Goal: Transaction & Acquisition: Purchase product/service

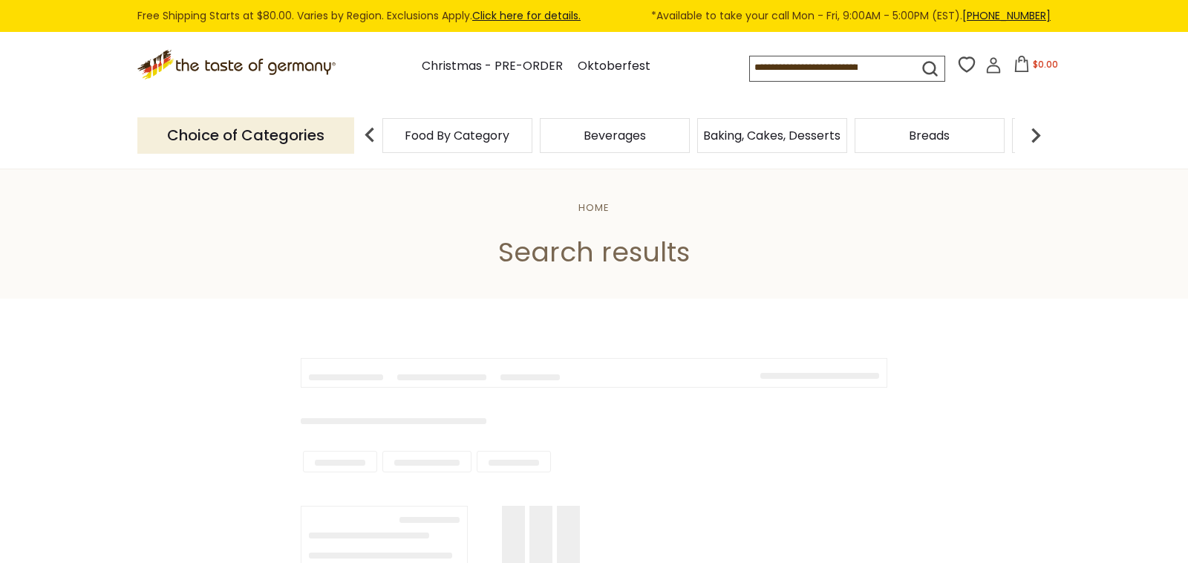
type input "**********"
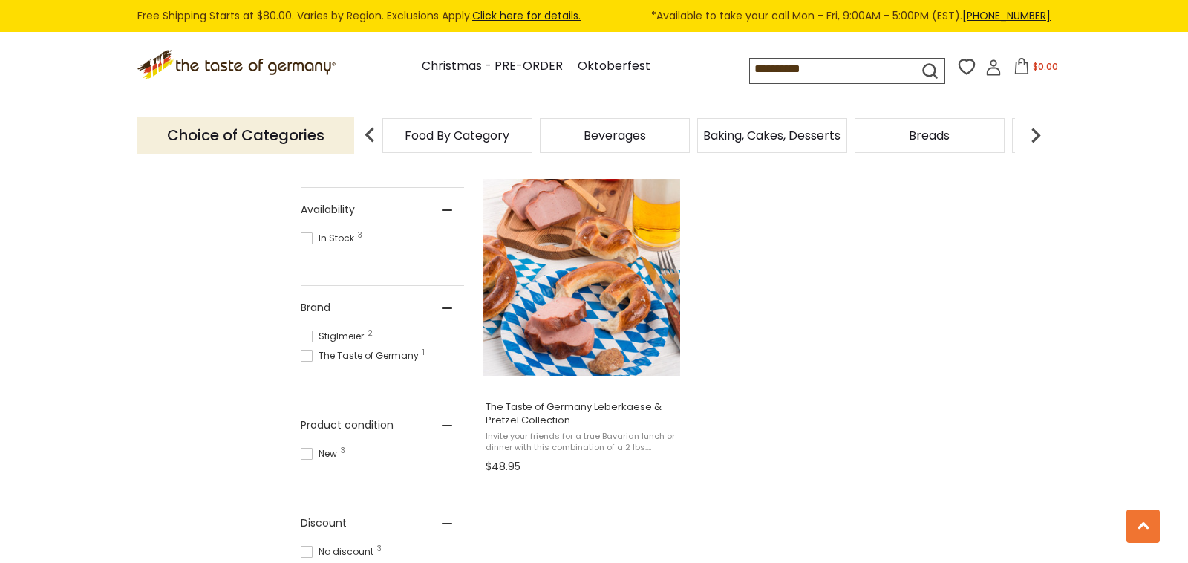
scroll to position [619, 0]
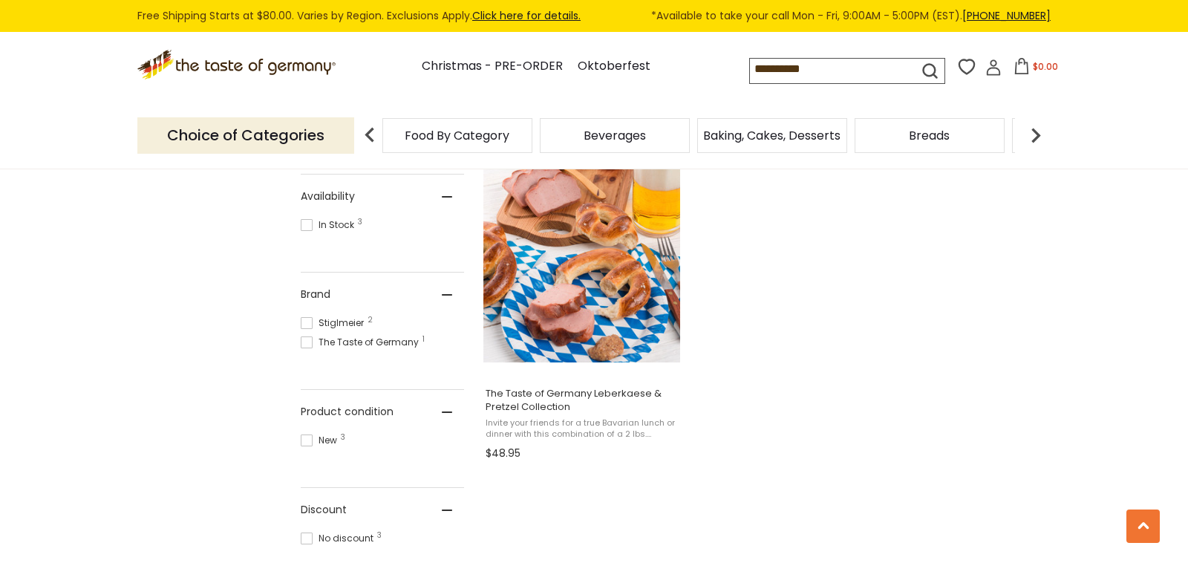
click at [305, 341] on span at bounding box center [307, 342] width 12 height 12
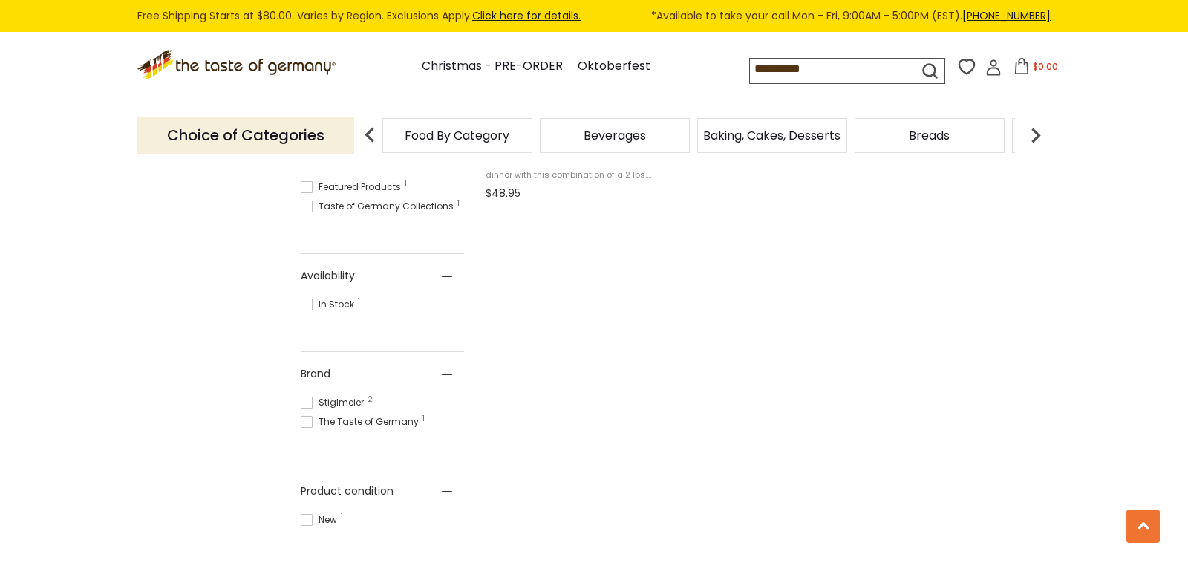
scroll to position [575, 0]
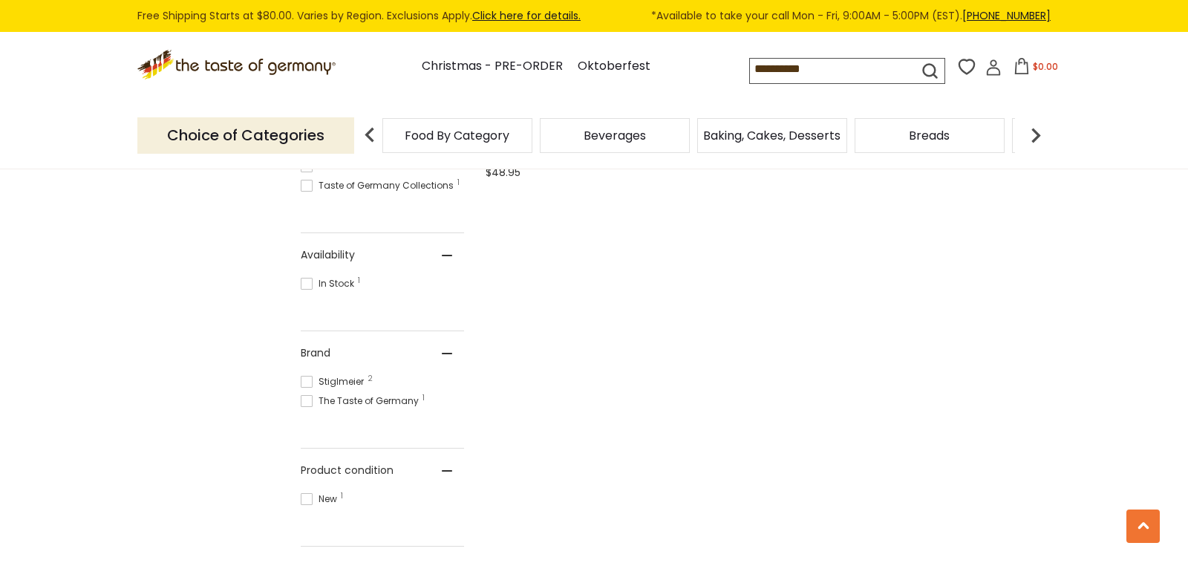
click at [305, 280] on span at bounding box center [307, 284] width 12 height 12
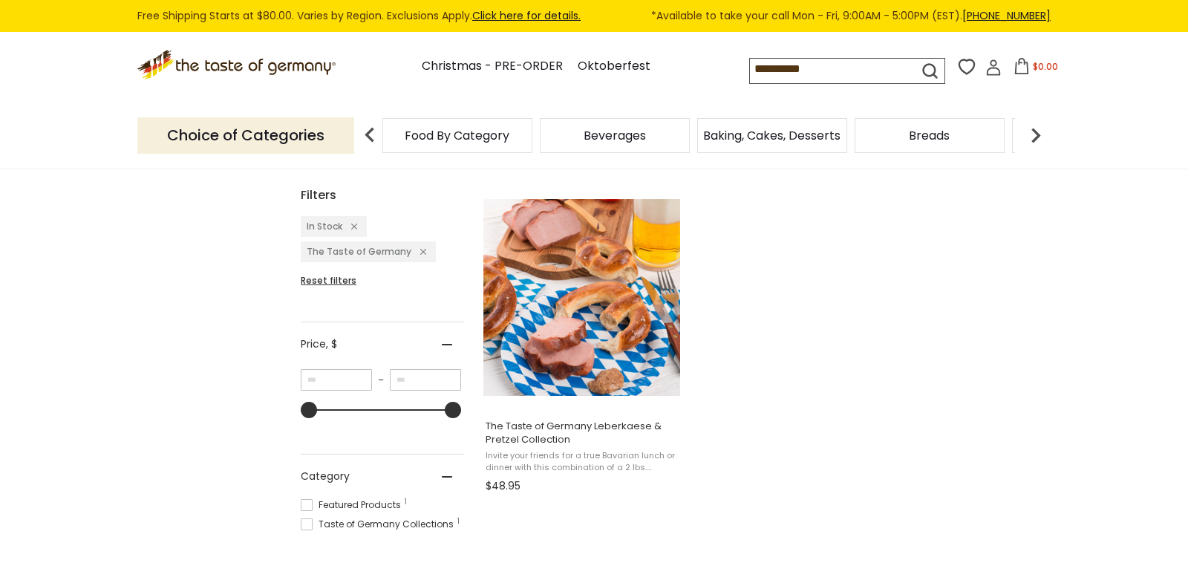
scroll to position [261, 0]
click at [420, 252] on icon "Remove filter: The Taste of Germany" at bounding box center [423, 252] width 6 height 6
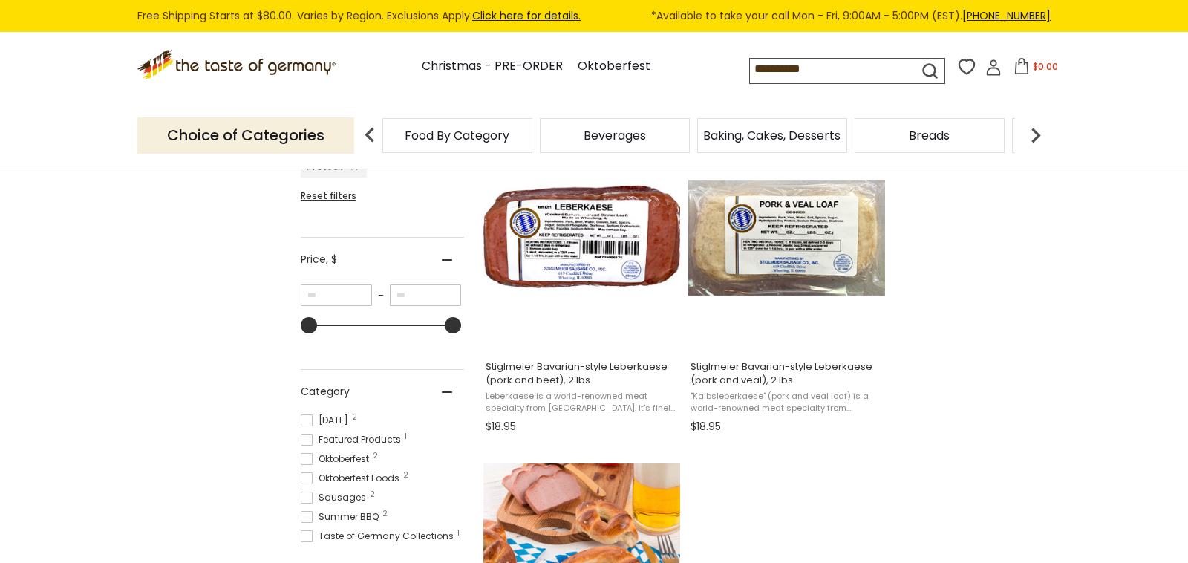
scroll to position [321, 0]
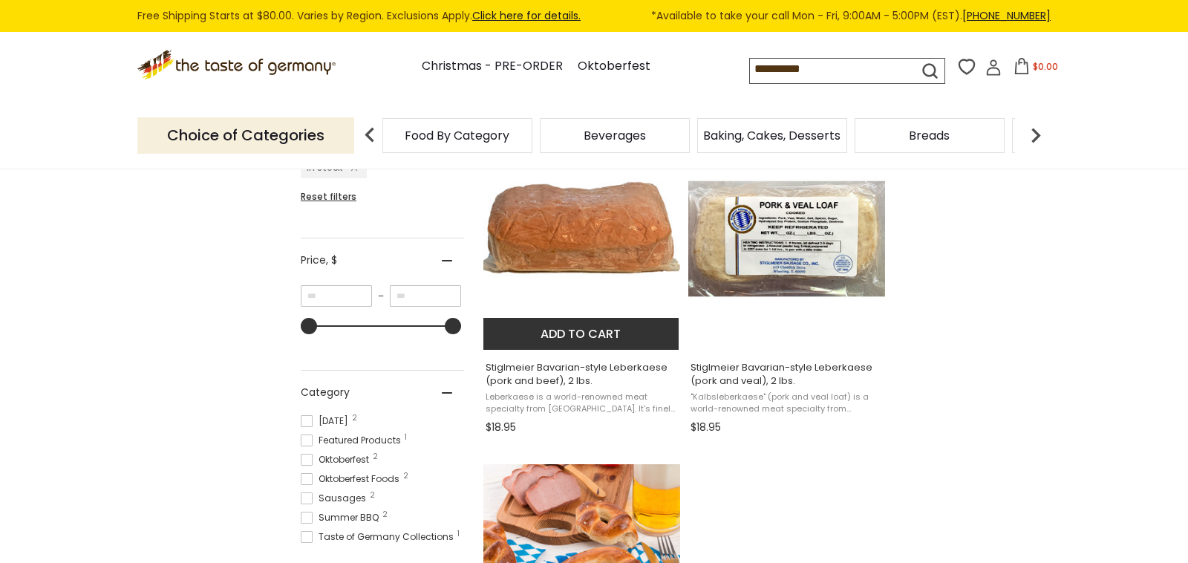
click at [491, 379] on span "Stiglmeier Bavarian-style Leberkaese (pork and beef), 2 lbs." at bounding box center [582, 374] width 192 height 27
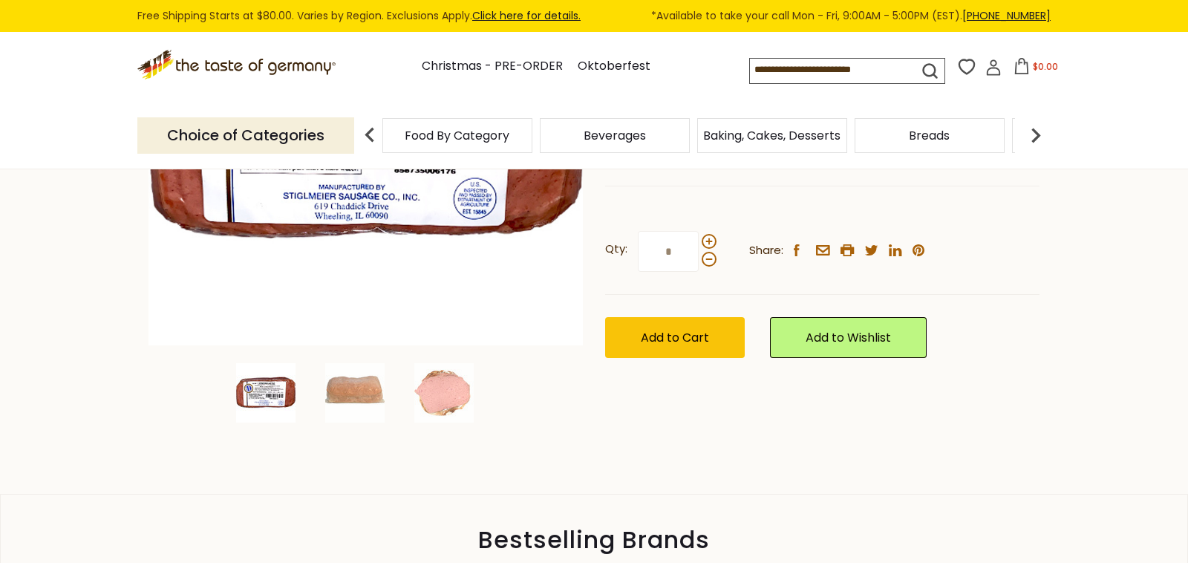
scroll to position [343, 0]
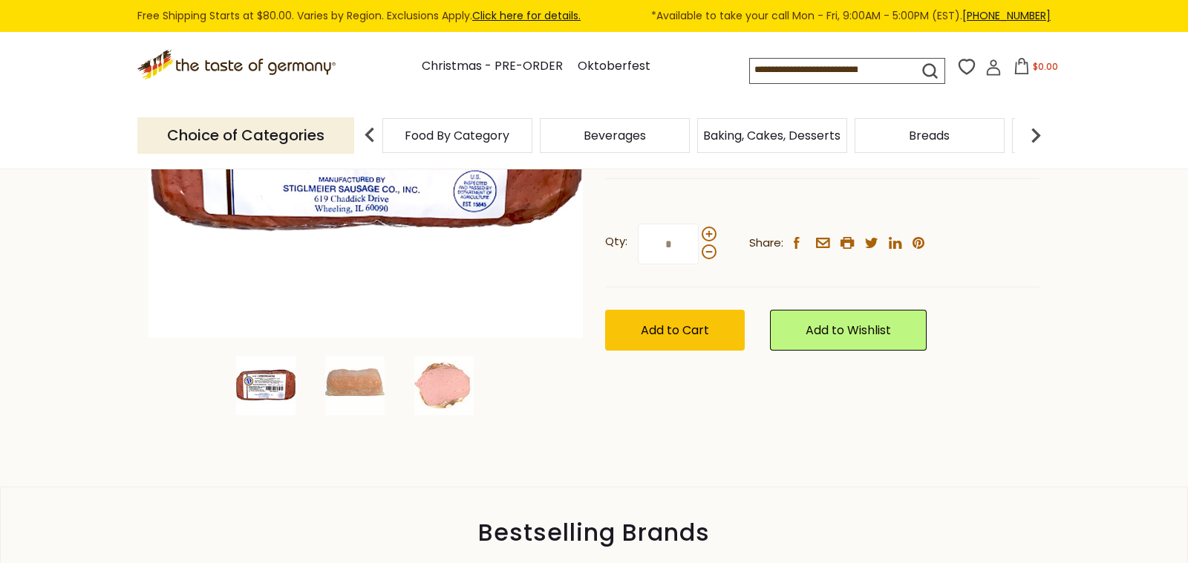
click at [31, 382] on section "Home Oktoberfest Oktoberfest Foods Stiglmeier Bavarian-style Leberkaese (pork a…" at bounding box center [594, 156] width 1188 height 661
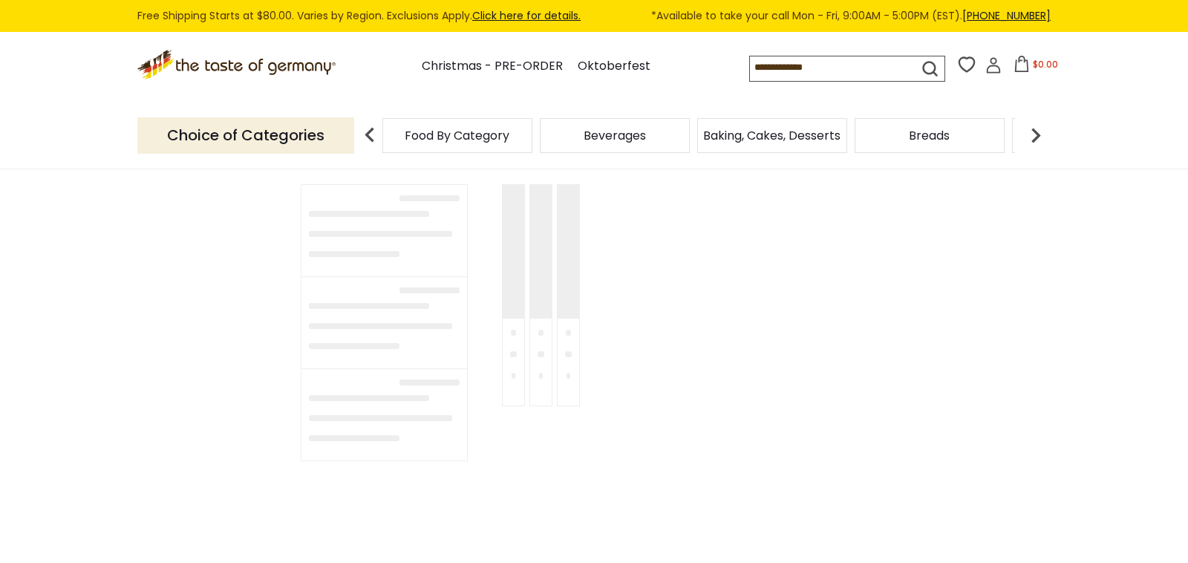
scroll to position [321, 0]
type input "**********"
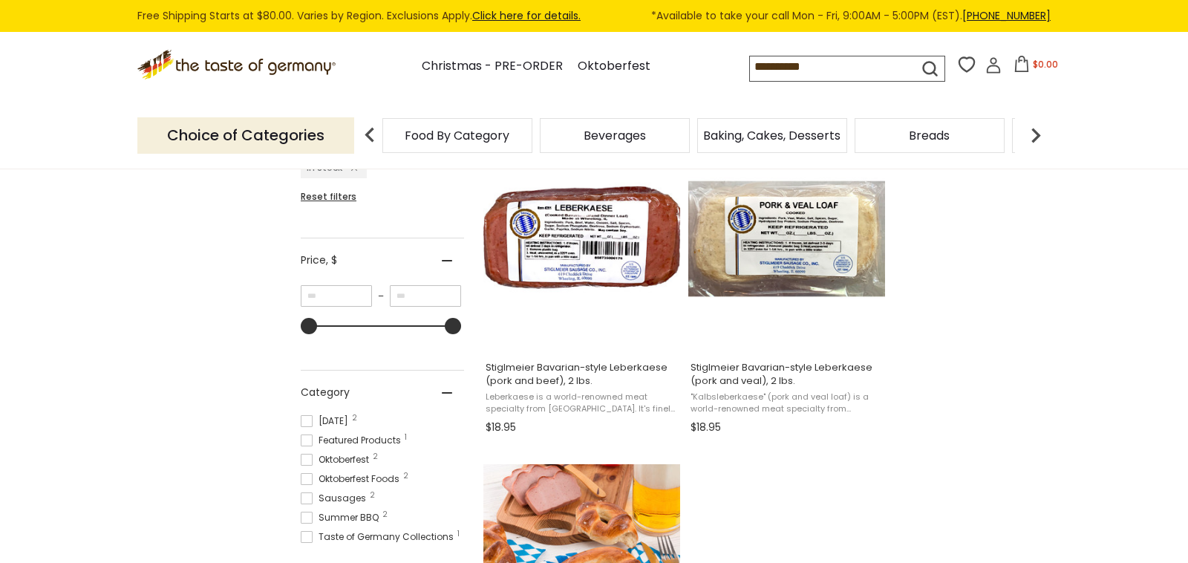
scroll to position [261, 0]
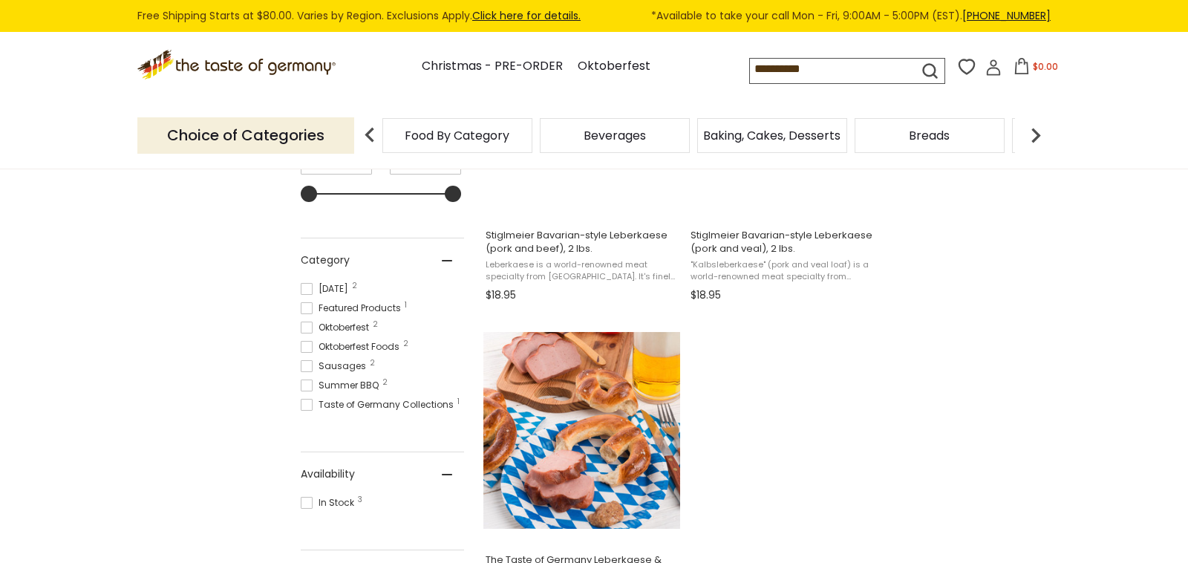
scroll to position [452, 0]
click at [305, 364] on span at bounding box center [307, 367] width 12 height 12
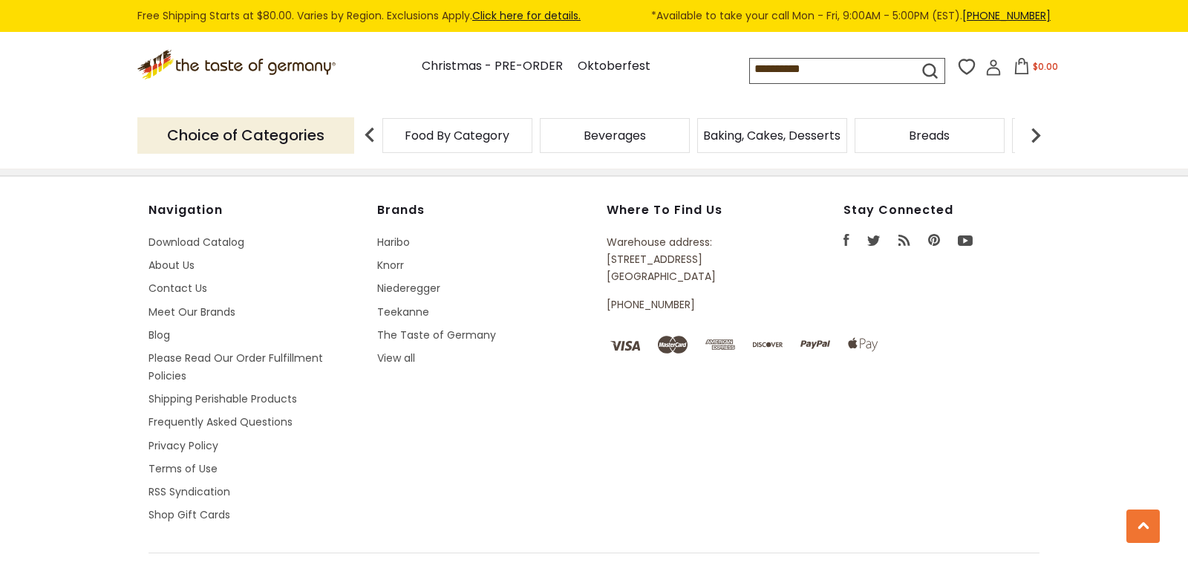
scroll to position [1411, 0]
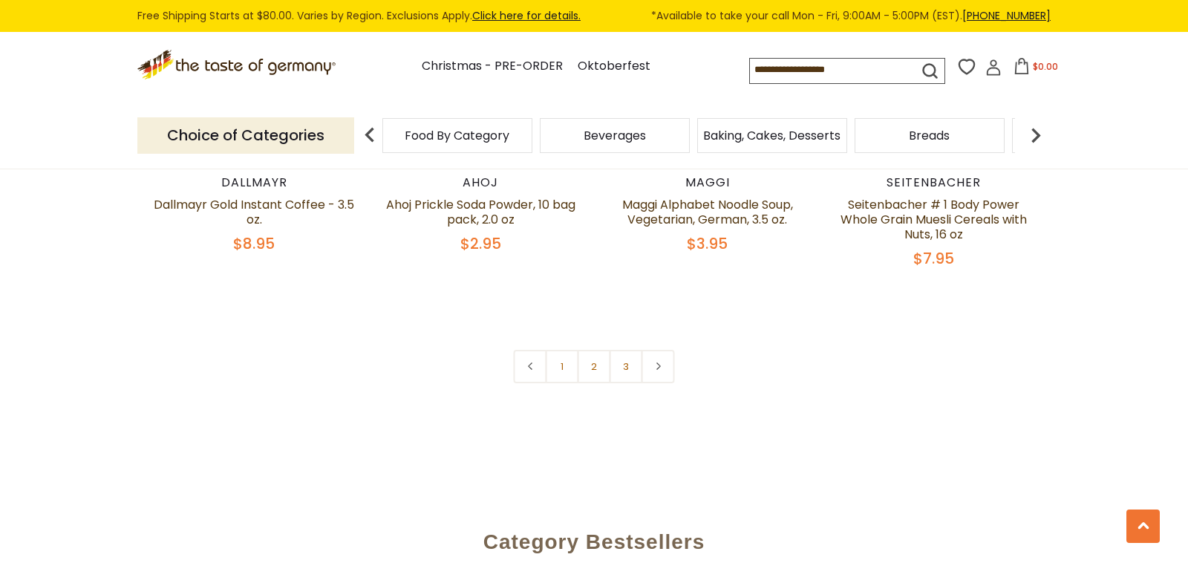
scroll to position [3646, 0]
click at [661, 360] on icon at bounding box center [657, 363] width 9 height 7
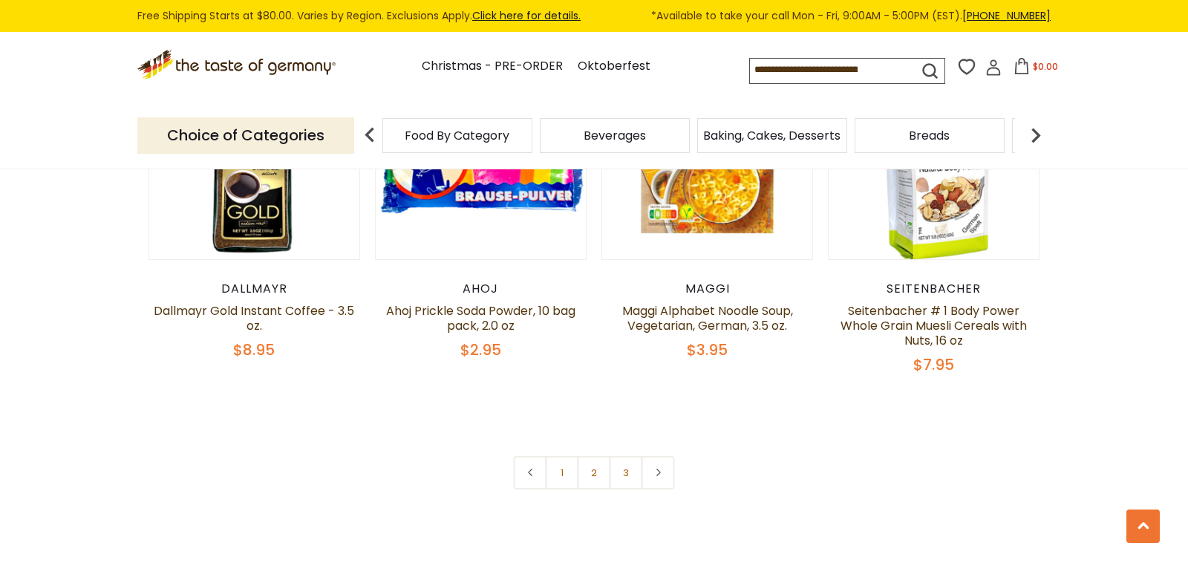
scroll to position [3534, 0]
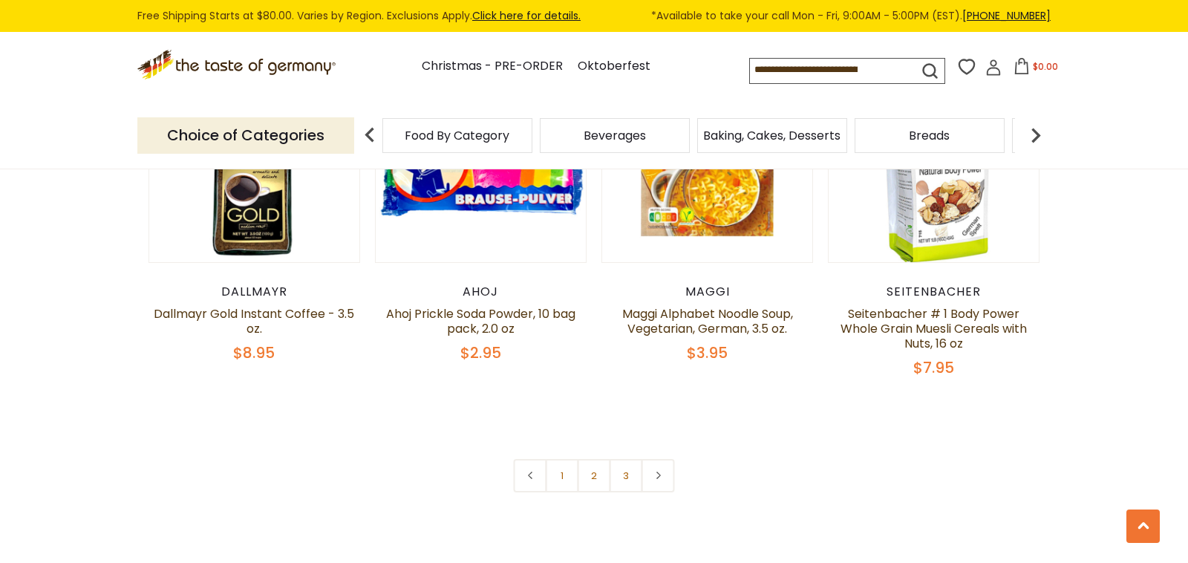
click at [1036, 137] on img at bounding box center [1036, 135] width 30 height 30
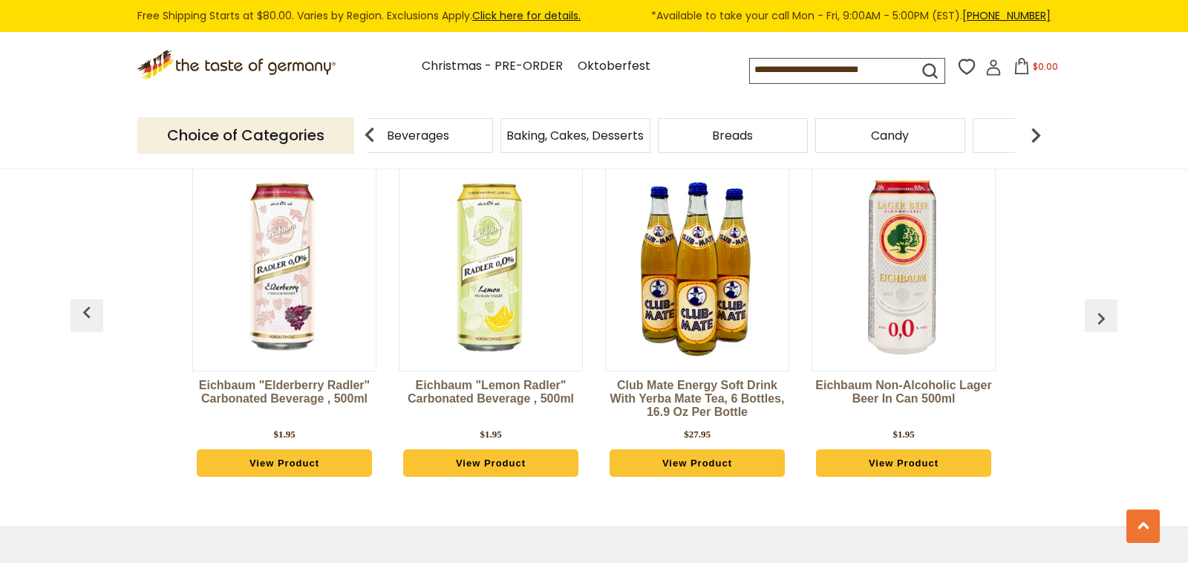
click at [1070, 396] on div "Eichbaum "Elderberry Radler" Carbonated Beverage , 500ml $1.95 View Product Eic…" at bounding box center [594, 328] width 1032 height 367
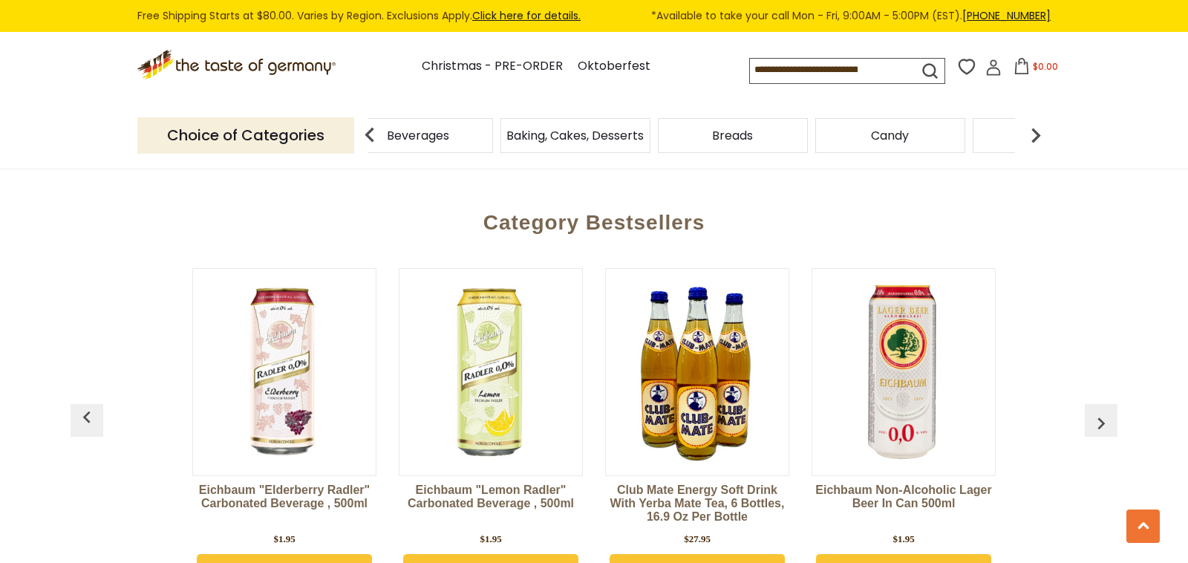
scroll to position [3960, 0]
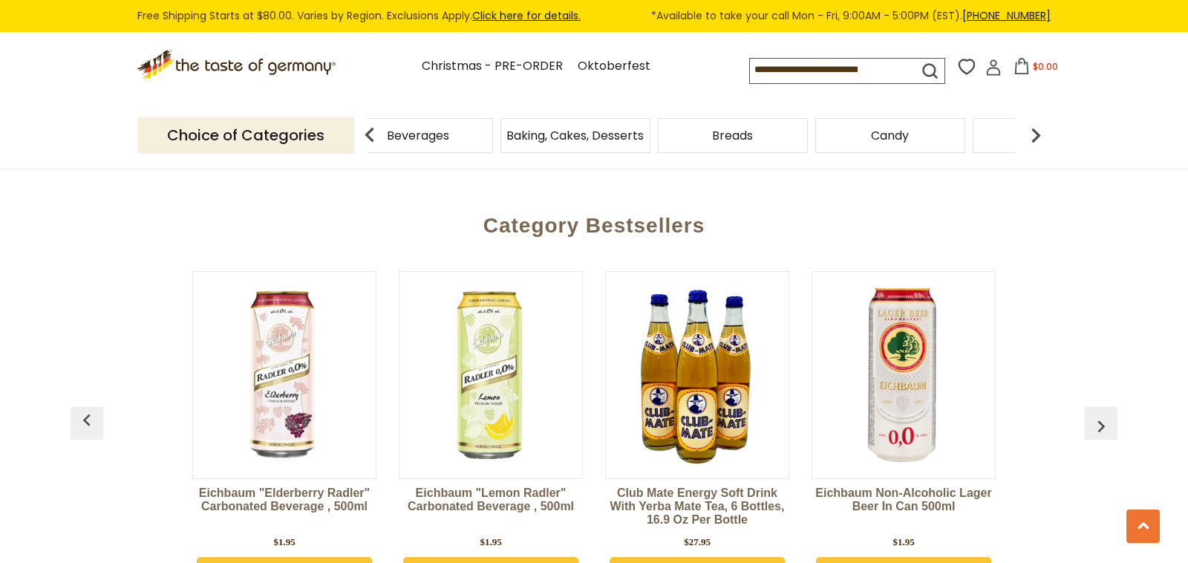
click at [1103, 414] on img "button" at bounding box center [1101, 426] width 24 height 24
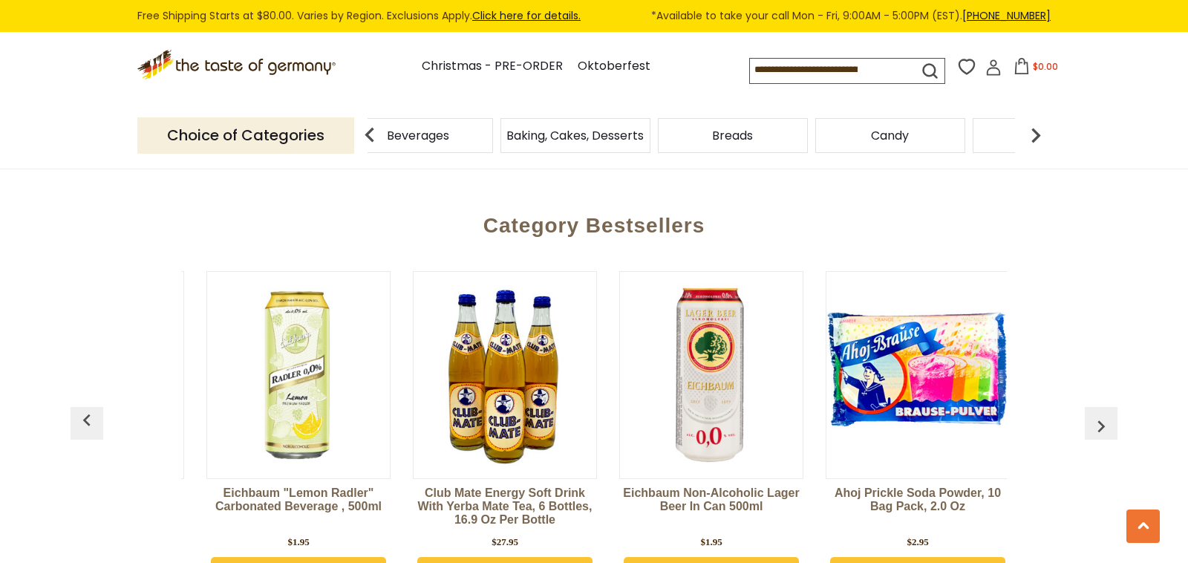
scroll to position [0, 206]
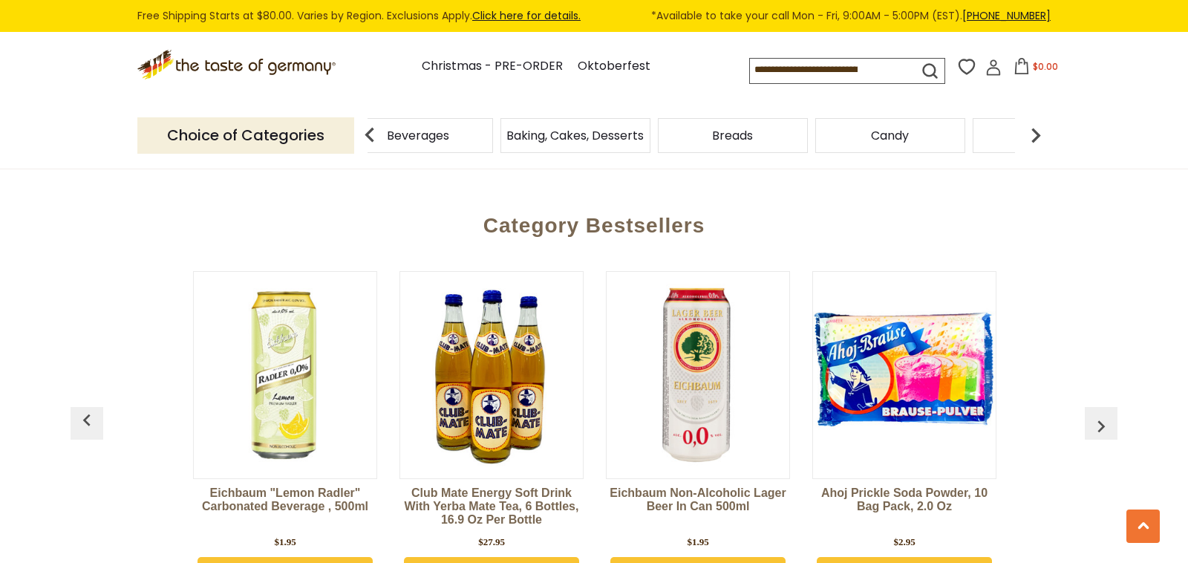
click at [1103, 414] on img "button" at bounding box center [1101, 426] width 24 height 24
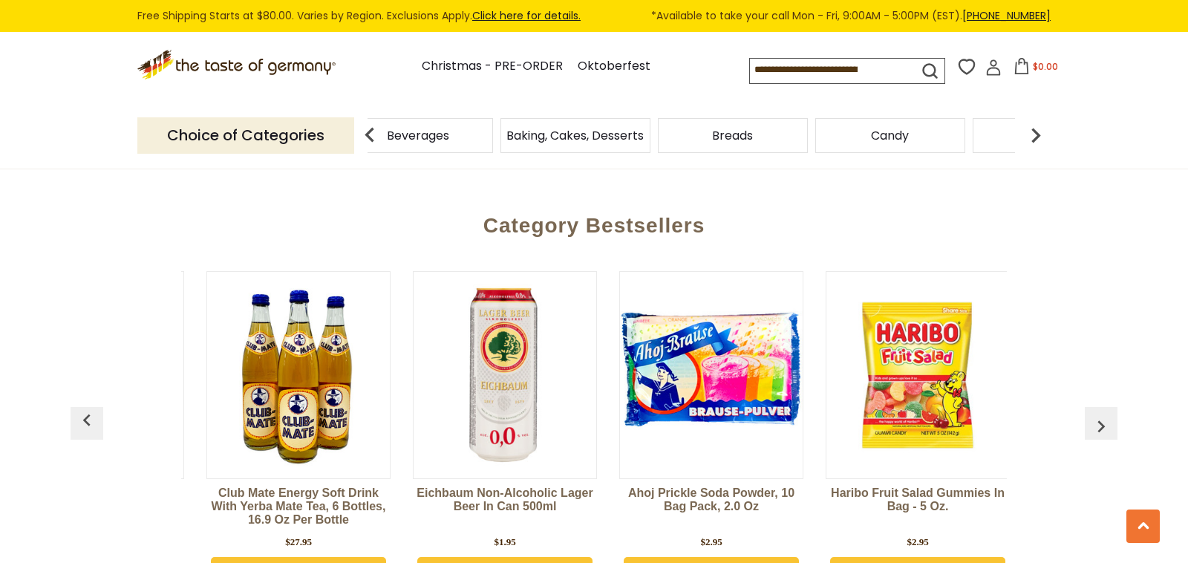
scroll to position [0, 412]
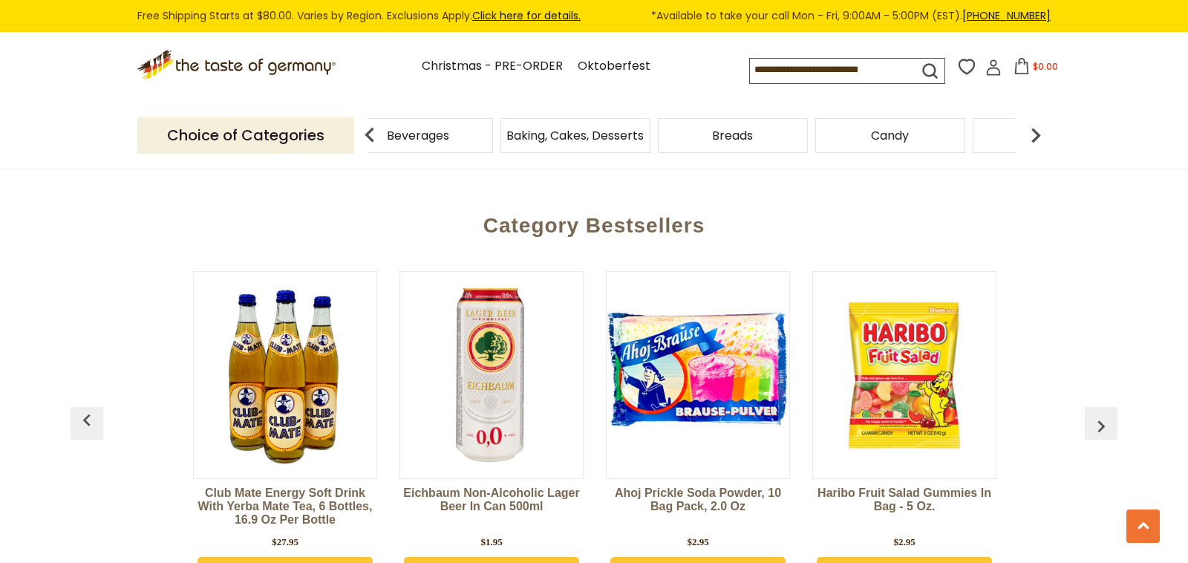
click at [1103, 414] on img "button" at bounding box center [1101, 426] width 24 height 24
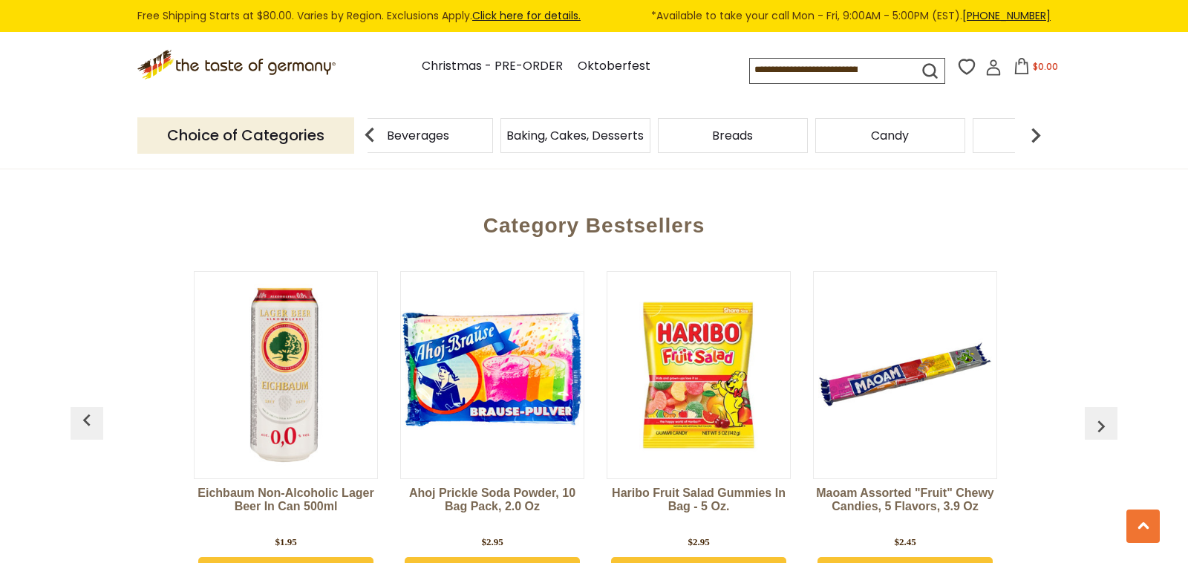
scroll to position [0, 618]
click at [1101, 414] on img "button" at bounding box center [1101, 426] width 24 height 24
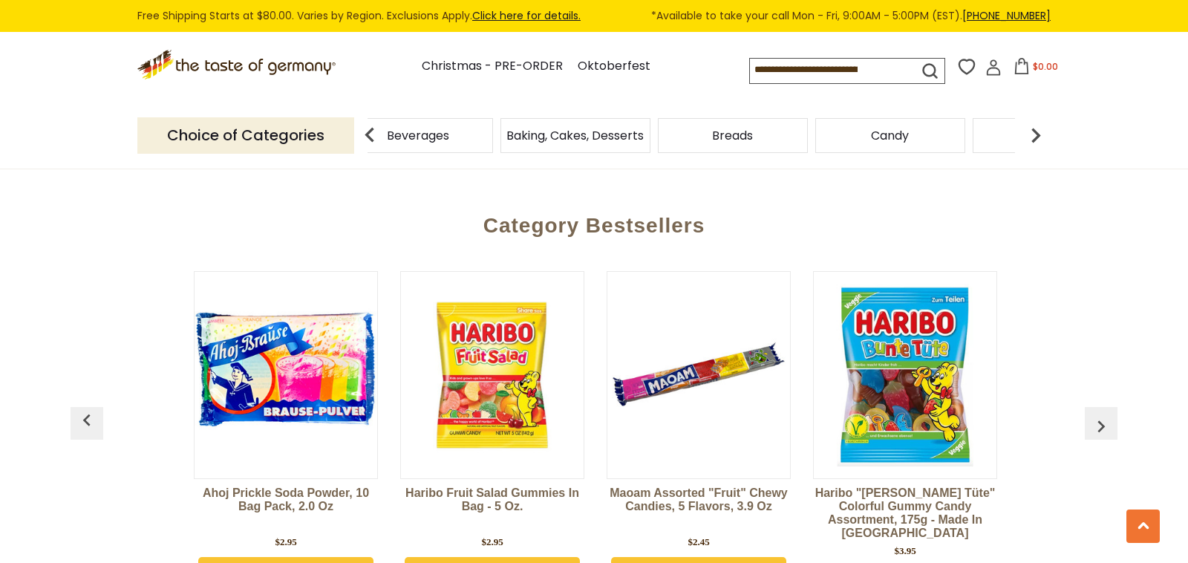
scroll to position [0, 825]
click at [1101, 414] on img "button" at bounding box center [1101, 426] width 24 height 24
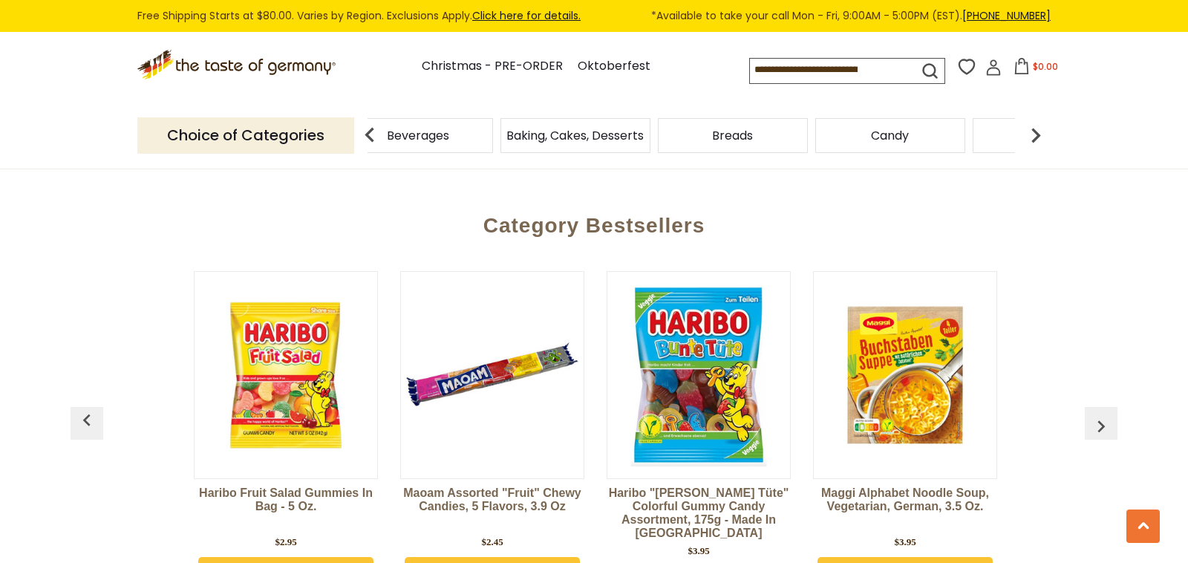
click at [1101, 414] on img "button" at bounding box center [1101, 426] width 24 height 24
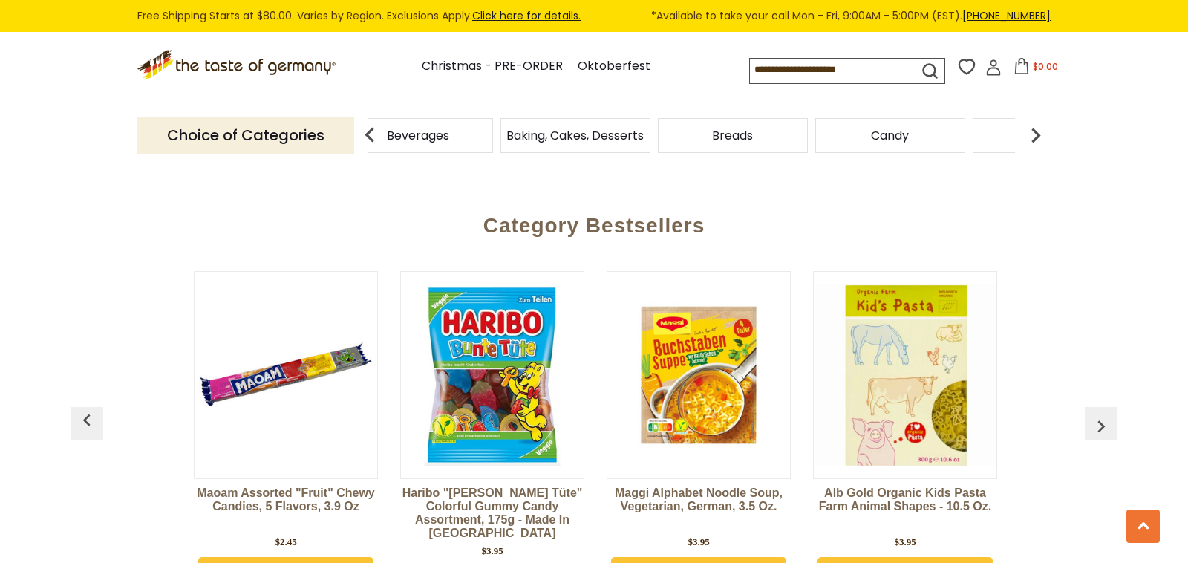
click at [1101, 414] on img "button" at bounding box center [1101, 426] width 24 height 24
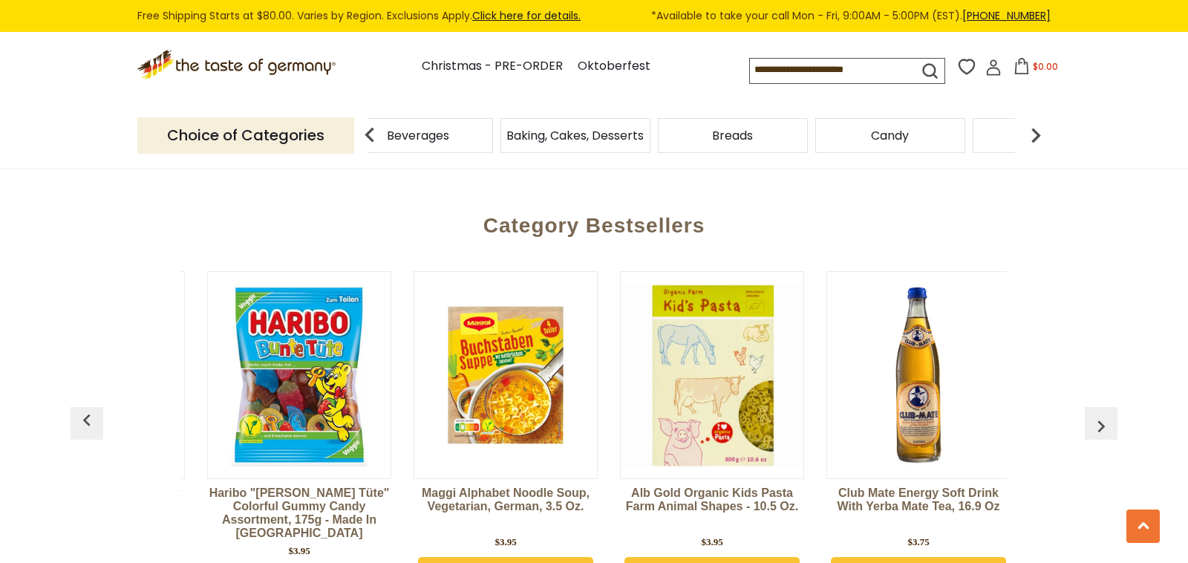
scroll to position [0, 1443]
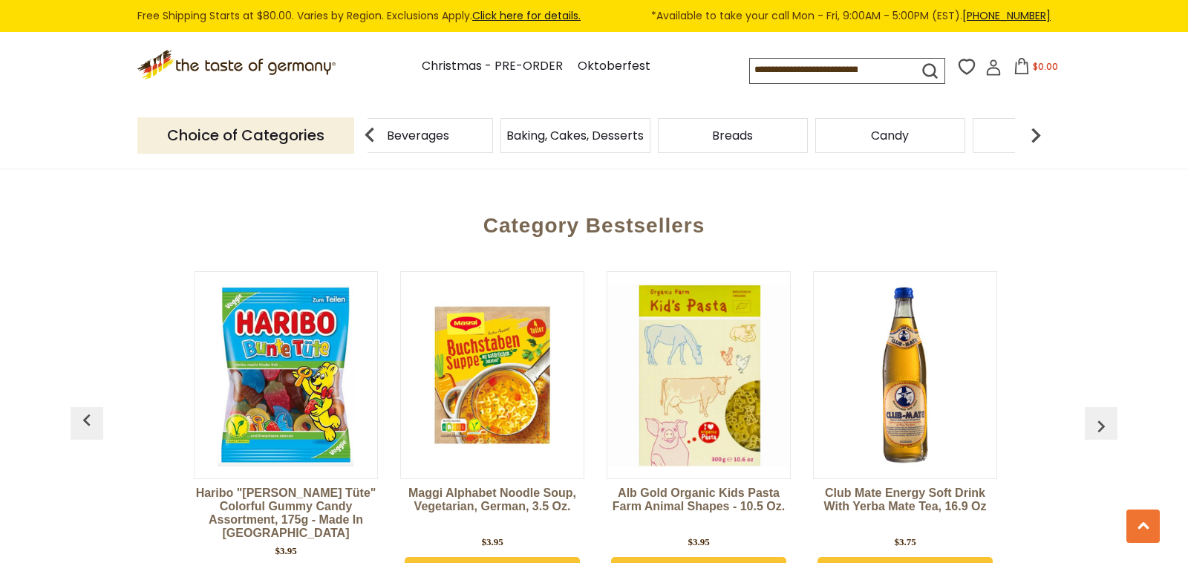
click at [1101, 414] on img "button" at bounding box center [1101, 426] width 24 height 24
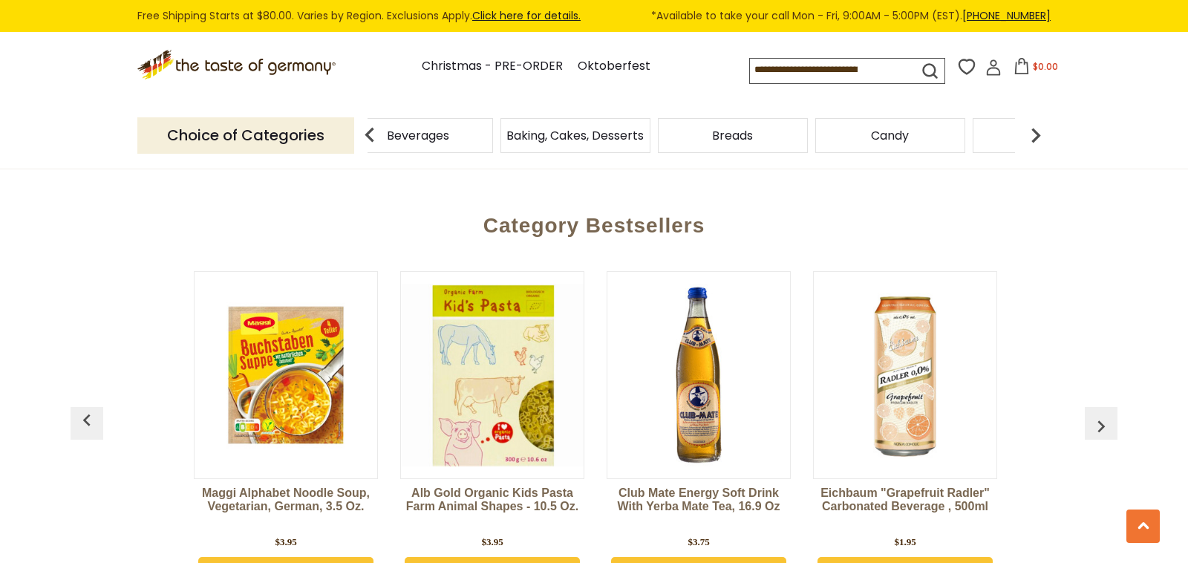
click at [1101, 414] on img "button" at bounding box center [1101, 426] width 24 height 24
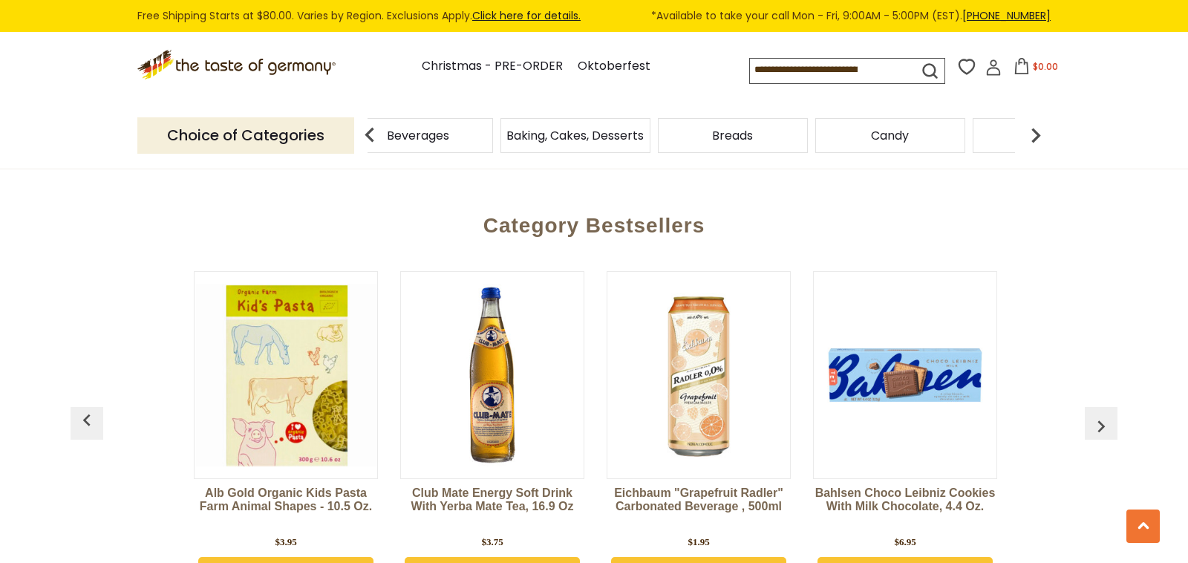
click at [1101, 414] on img "button" at bounding box center [1101, 426] width 24 height 24
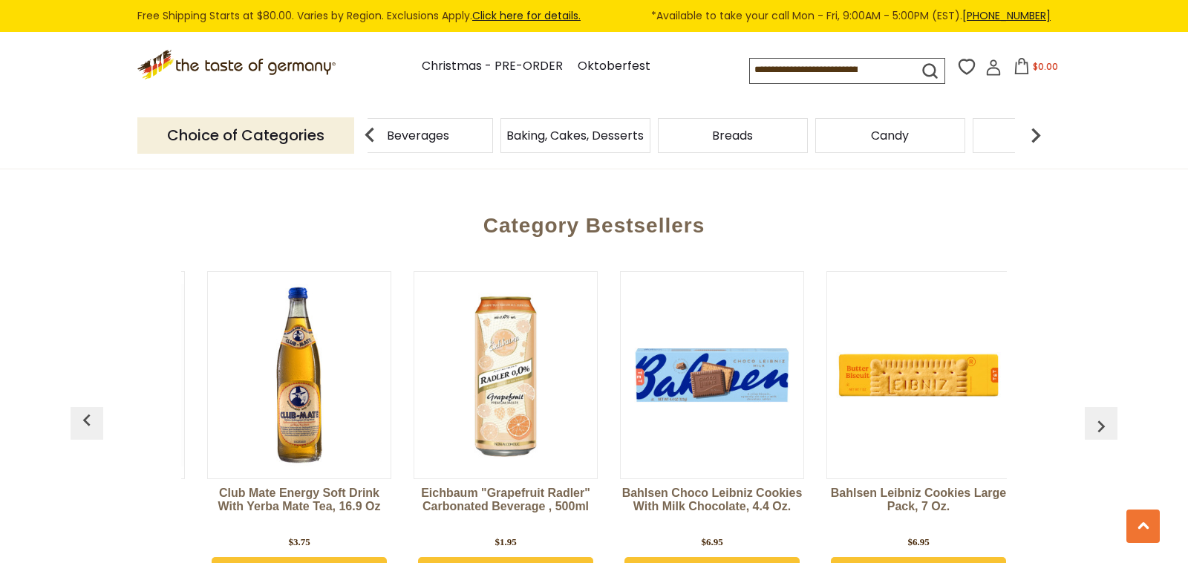
scroll to position [0, 2062]
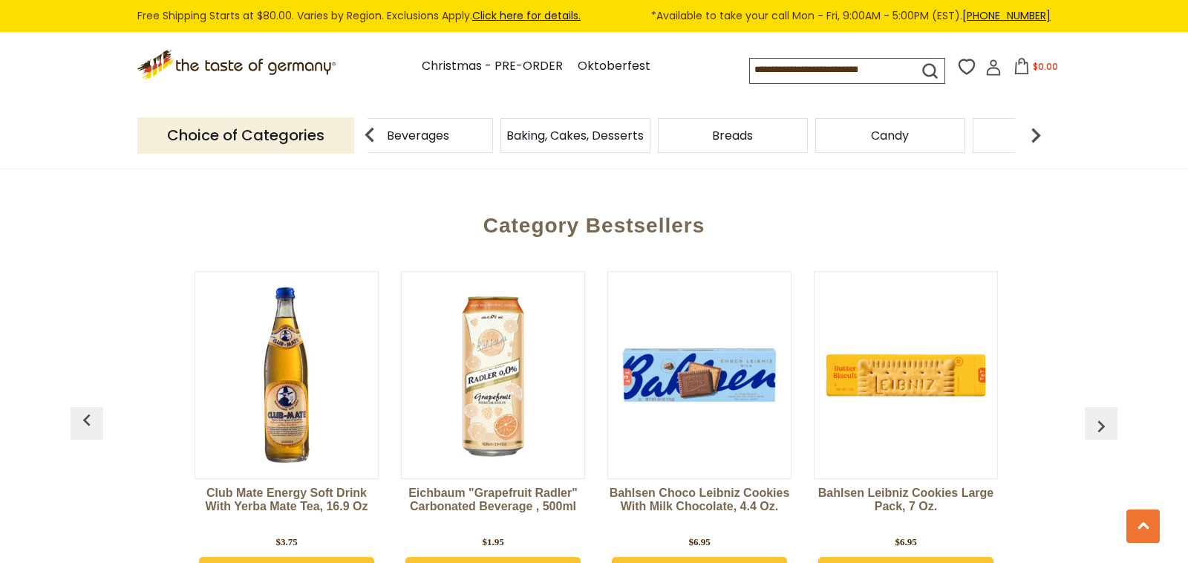
click at [1101, 414] on img "button" at bounding box center [1101, 426] width 24 height 24
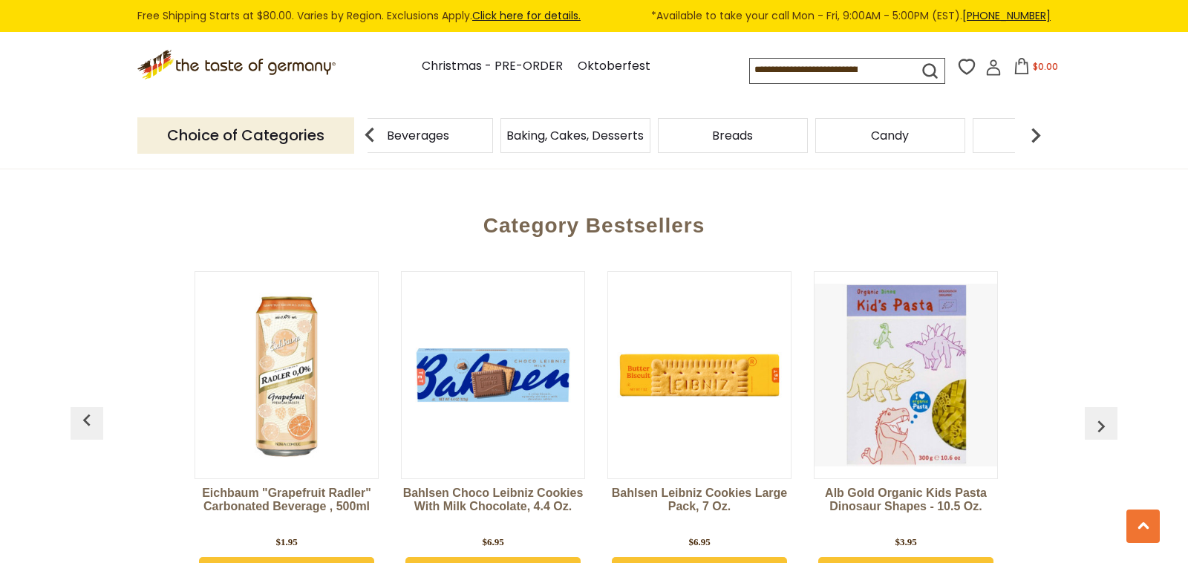
click at [1101, 414] on img "button" at bounding box center [1101, 426] width 24 height 24
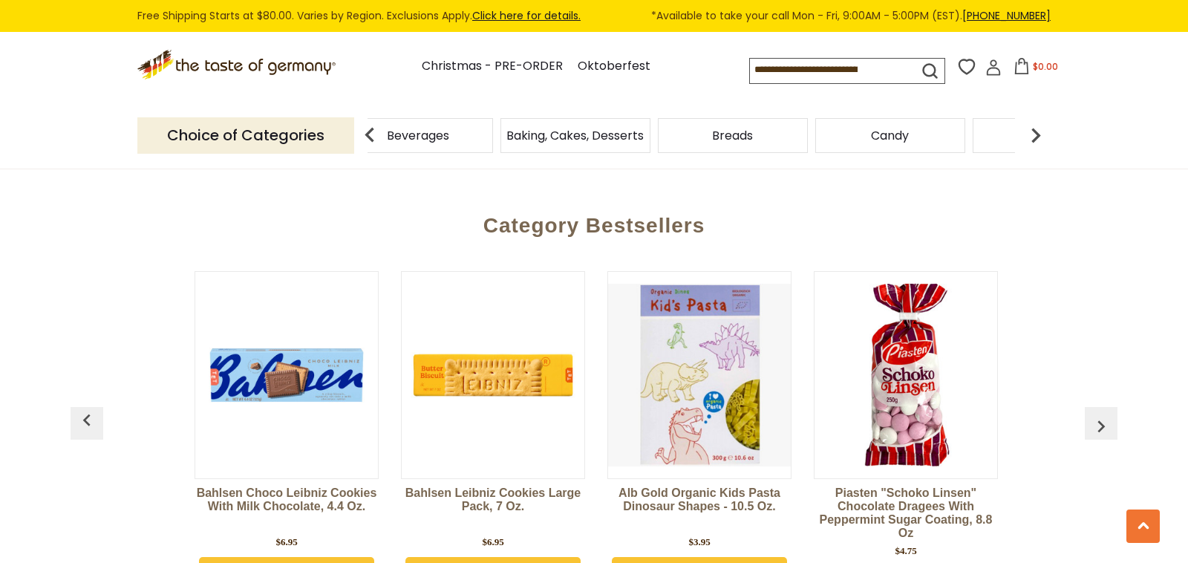
click at [1101, 414] on img "button" at bounding box center [1101, 426] width 24 height 24
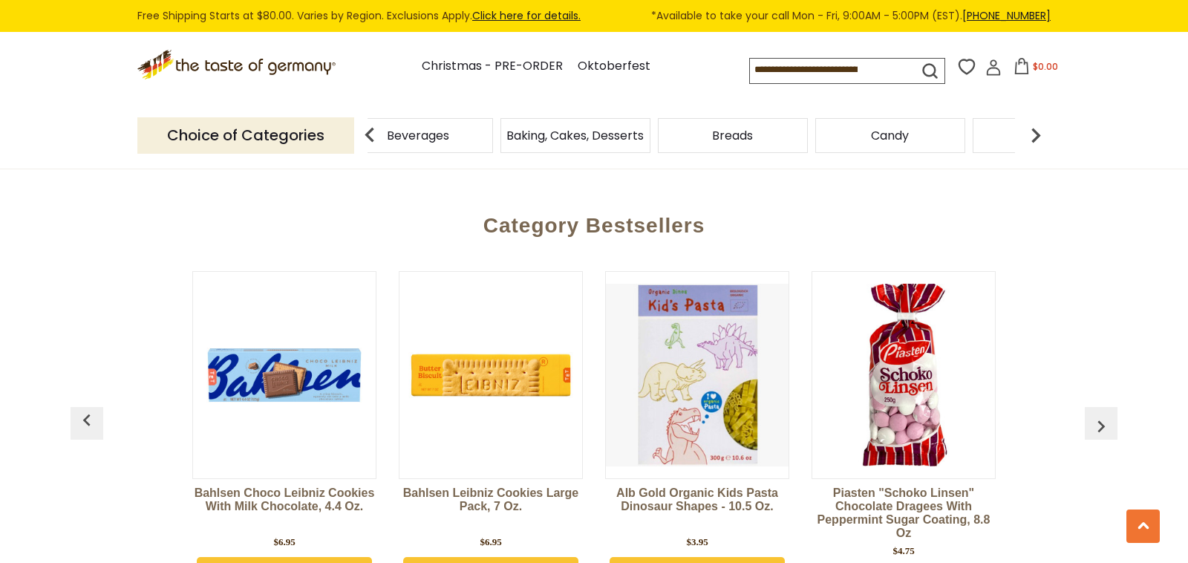
click at [1101, 414] on img "button" at bounding box center [1101, 426] width 24 height 24
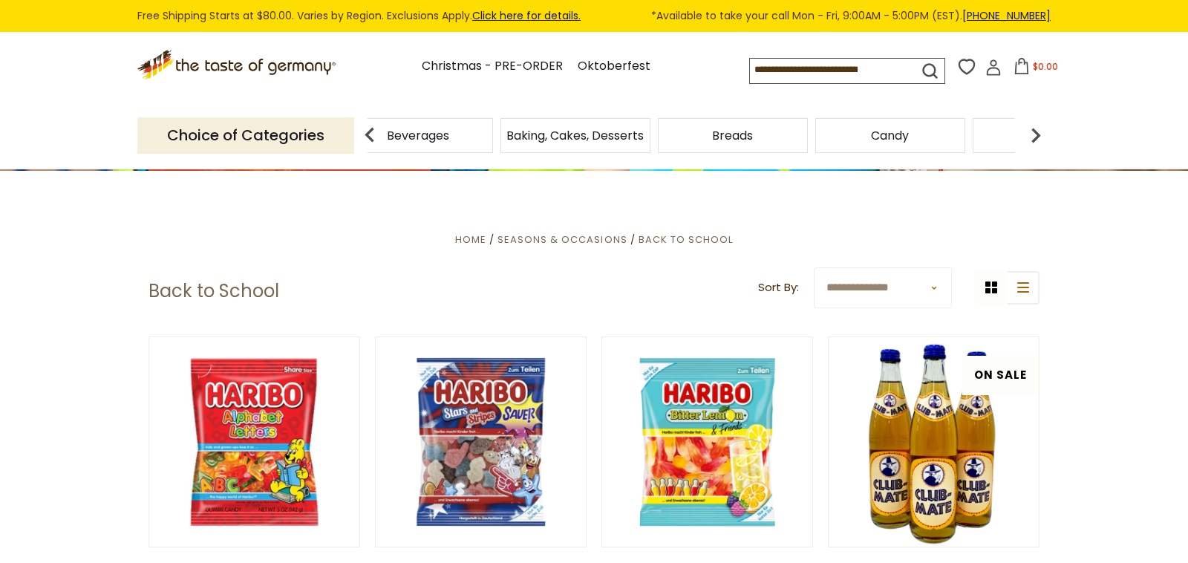
scroll to position [0, 0]
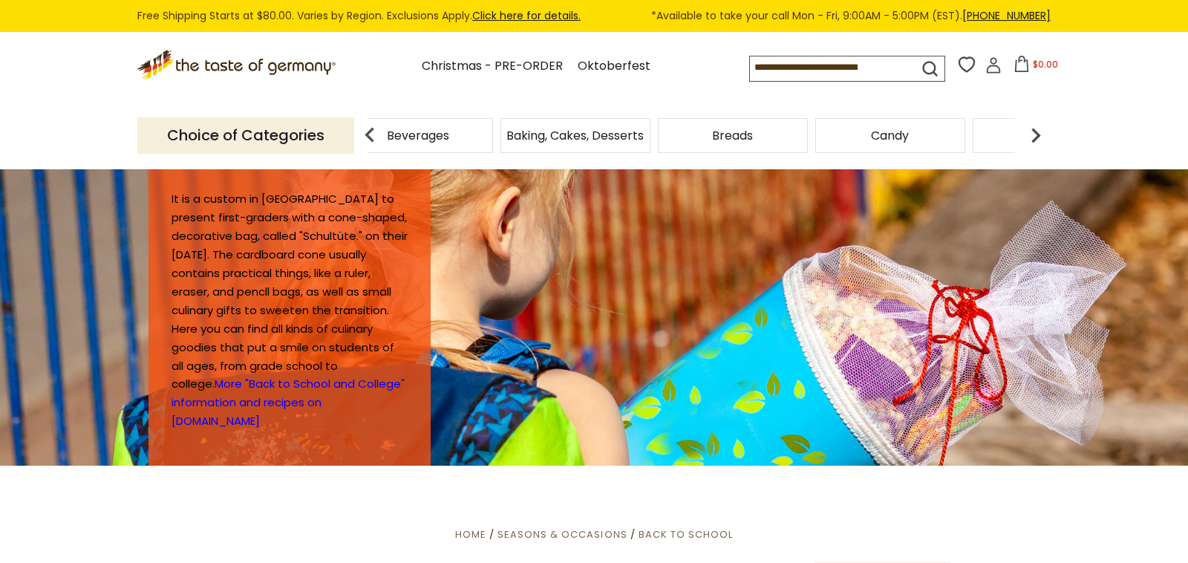
click at [1034, 136] on img at bounding box center [1036, 135] width 30 height 30
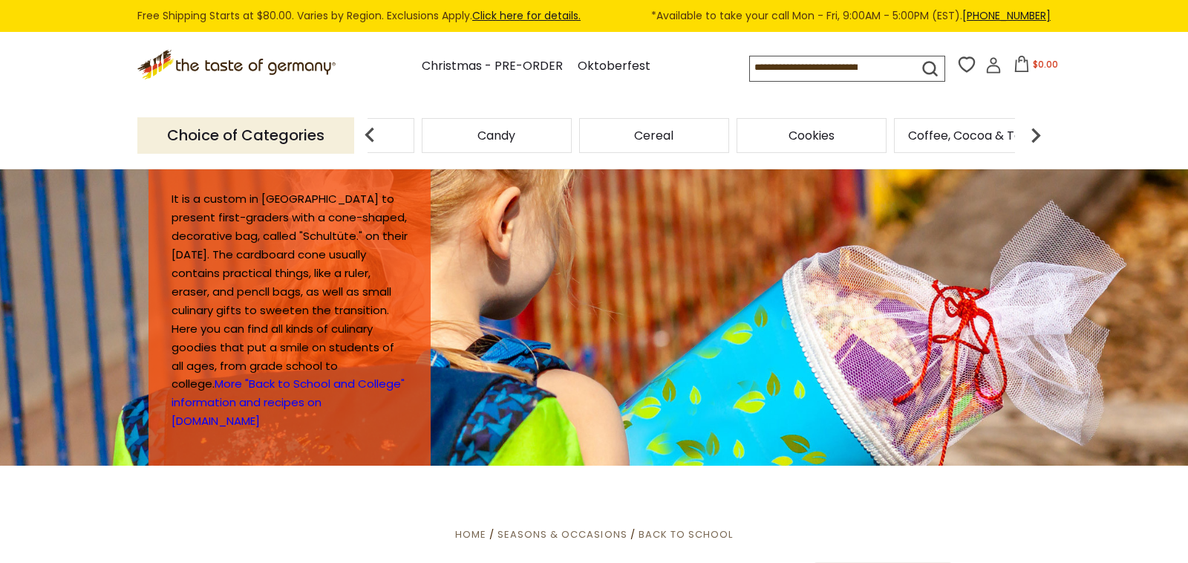
click at [1034, 136] on img at bounding box center [1036, 135] width 30 height 30
click at [1039, 136] on img at bounding box center [1036, 135] width 30 height 30
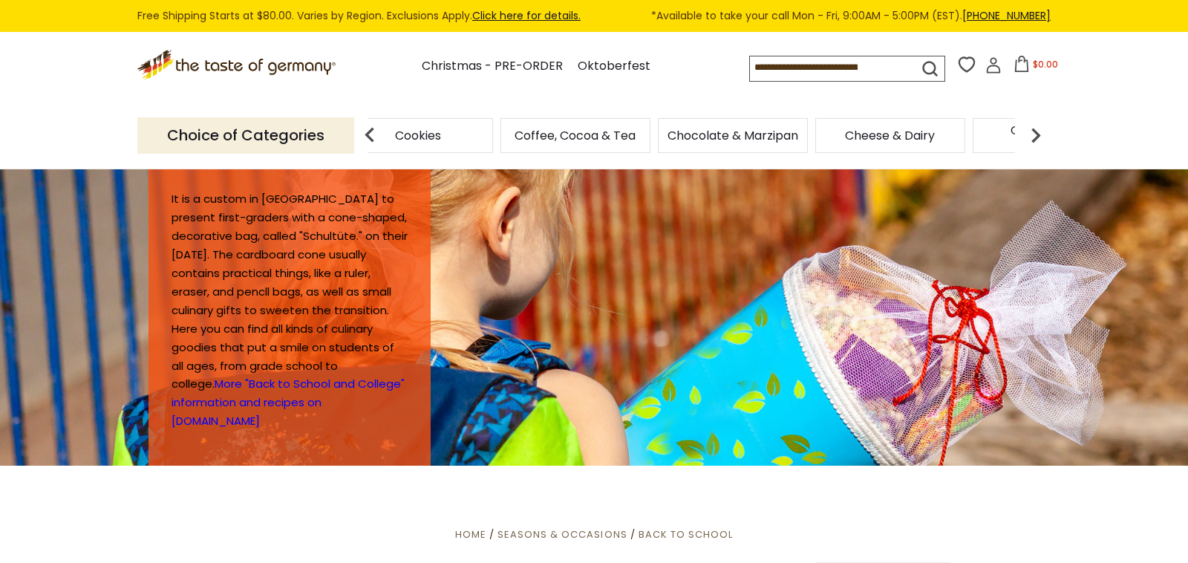
click at [1039, 136] on img at bounding box center [1036, 135] width 30 height 30
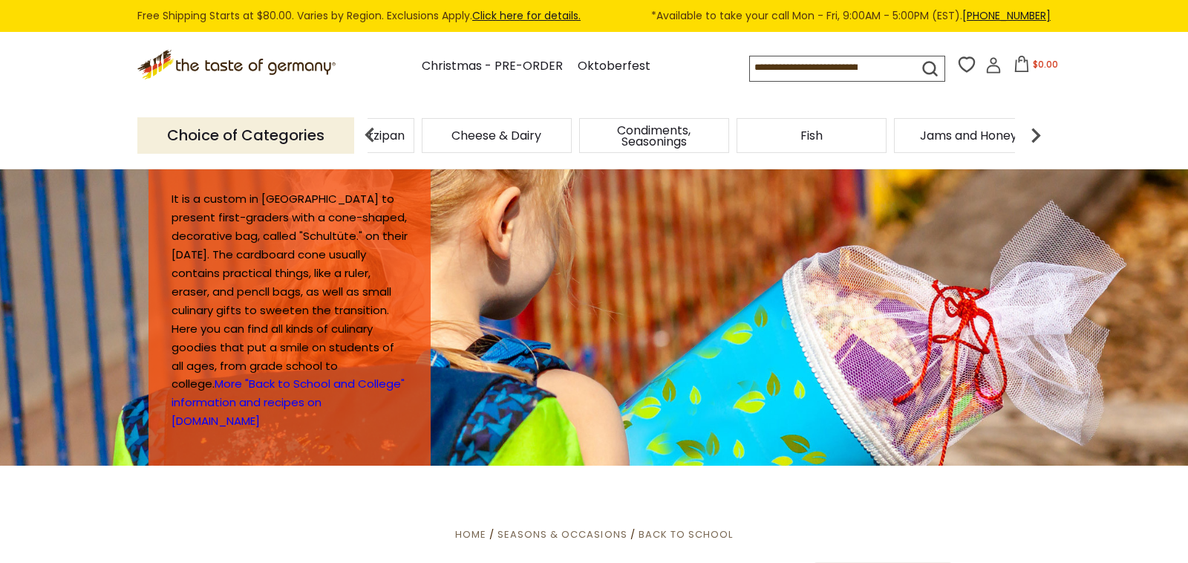
click at [1039, 136] on img at bounding box center [1036, 135] width 30 height 30
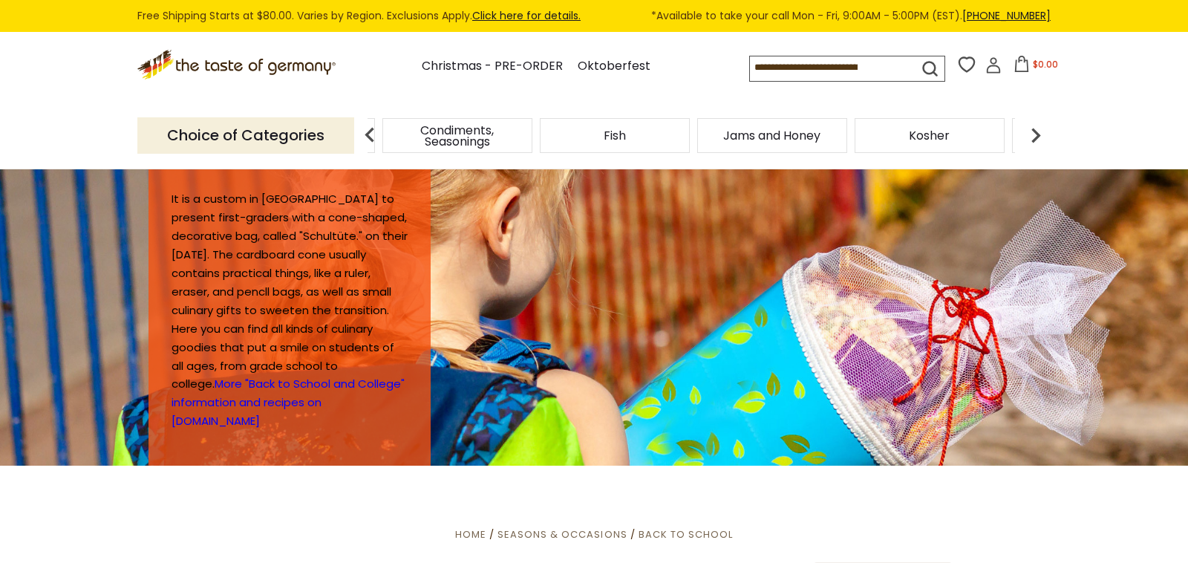
click at [1039, 136] on img at bounding box center [1036, 135] width 30 height 30
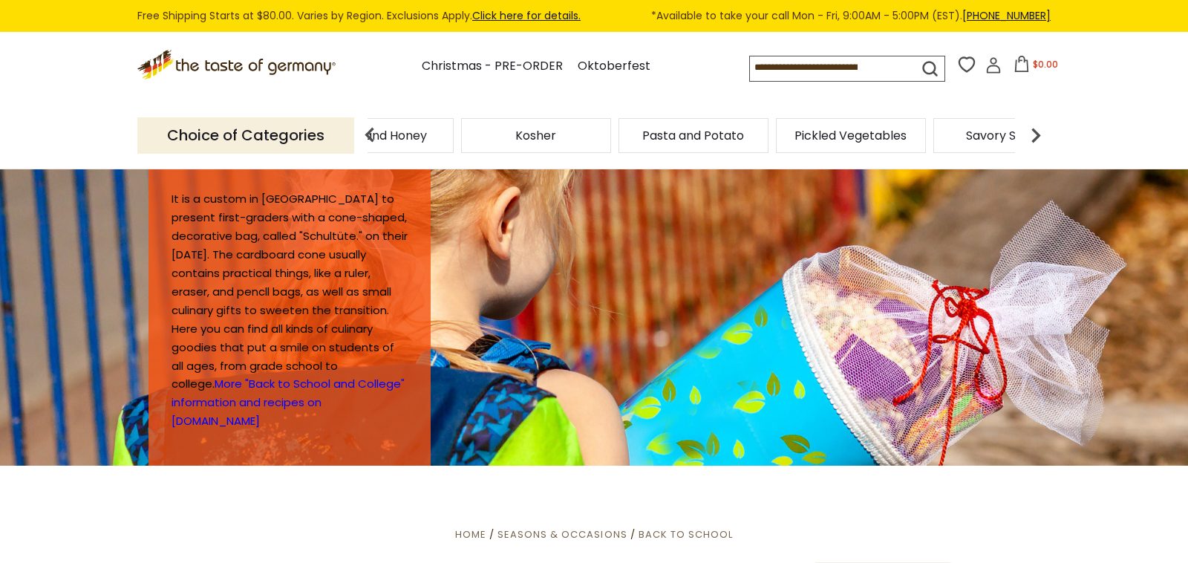
click at [1039, 136] on img at bounding box center [1036, 135] width 30 height 30
click at [989, 138] on span "Sausages" at bounding box center [968, 135] width 55 height 11
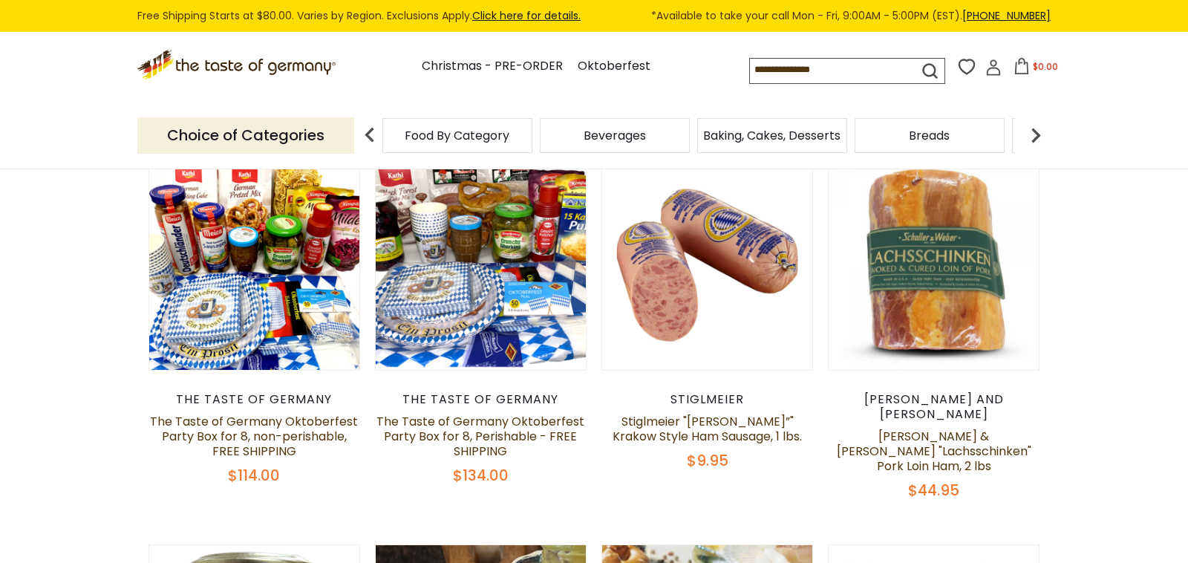
scroll to position [469, 0]
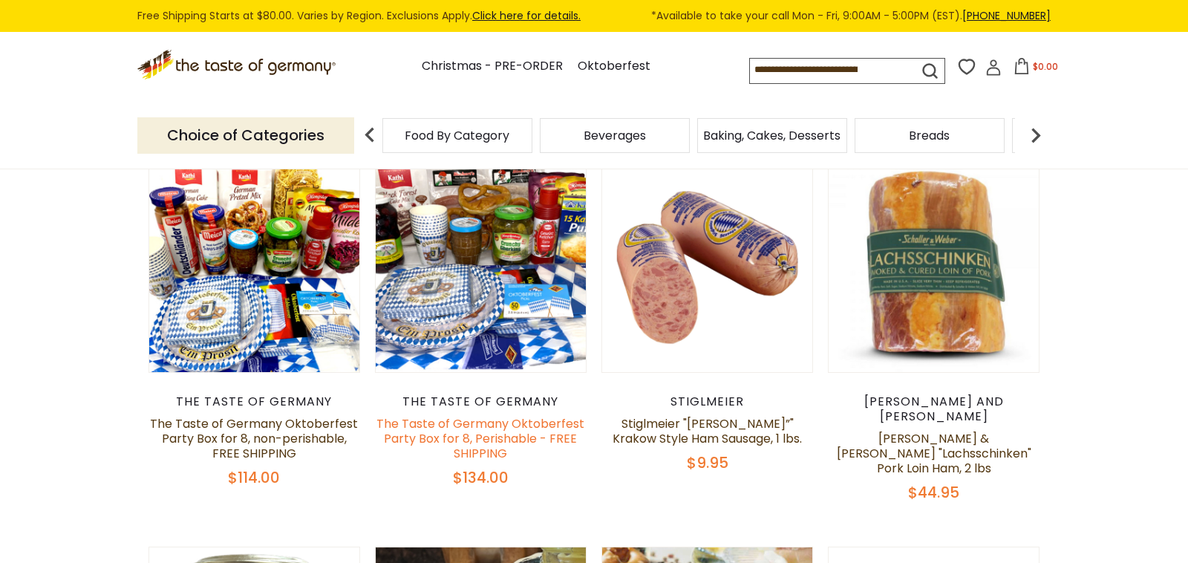
click at [469, 451] on link "The Taste of Germany Oktoberfest Party Box for 8, Perishable - FREE SHIPPING" at bounding box center [480, 438] width 208 height 47
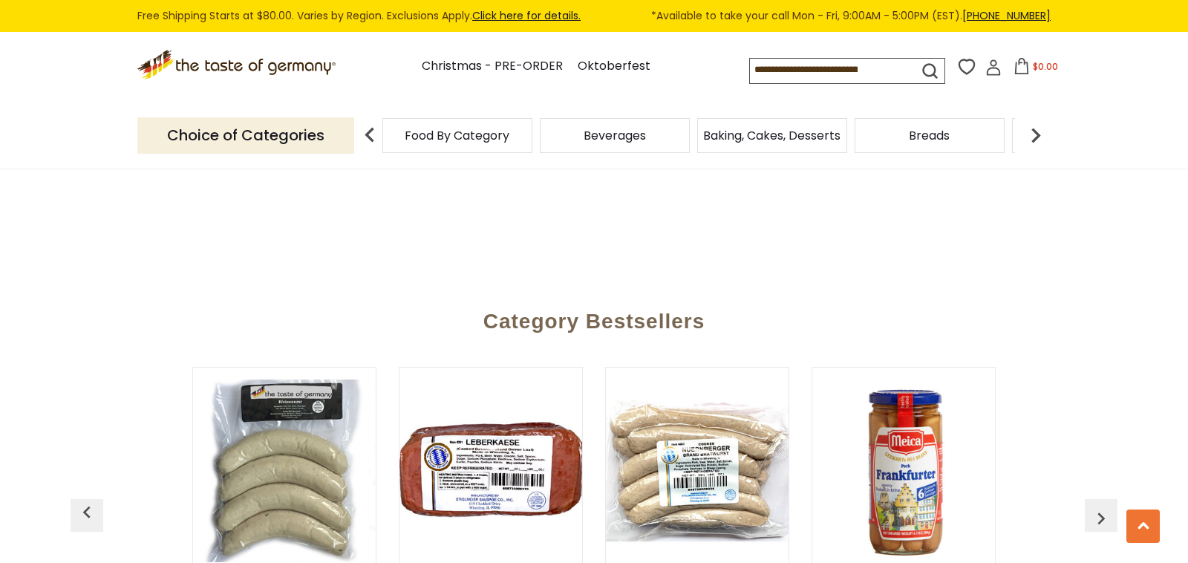
scroll to position [3978, 0]
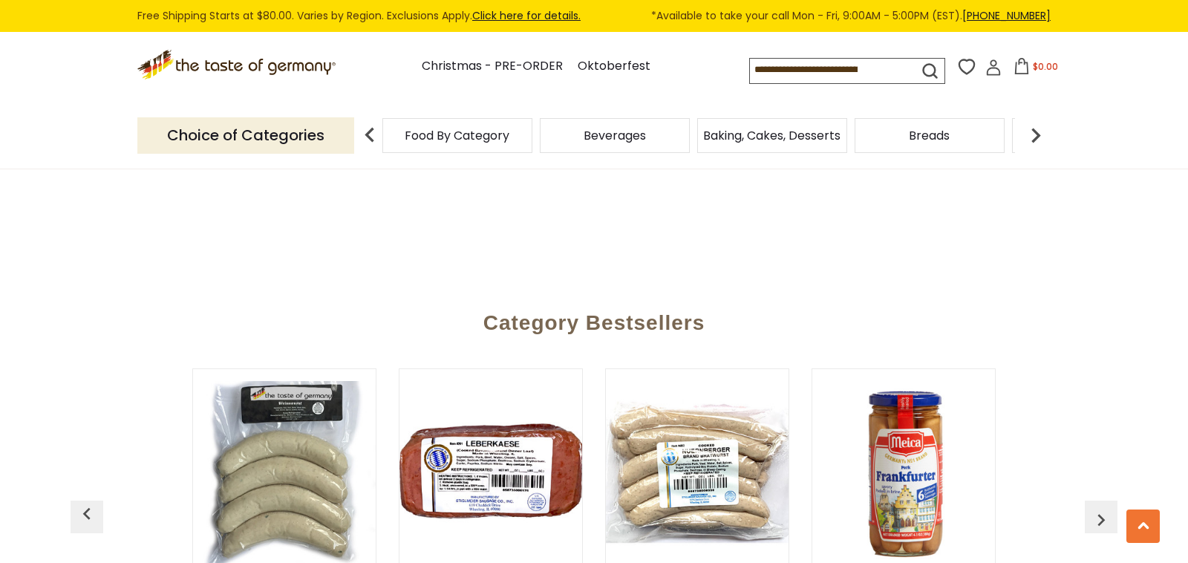
click at [1106, 508] on img "button" at bounding box center [1101, 520] width 24 height 24
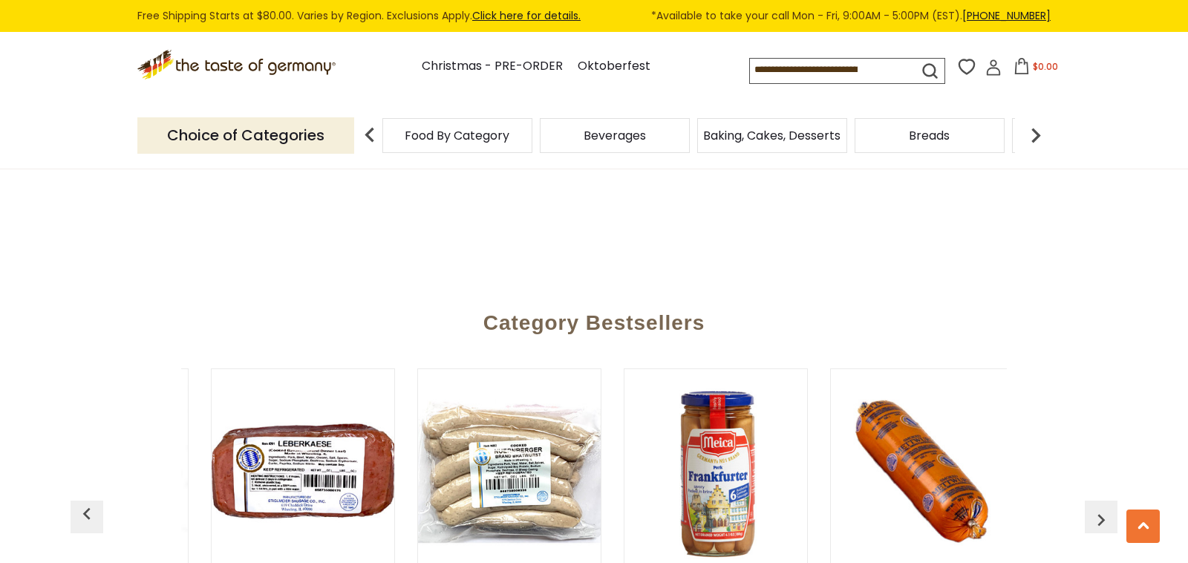
scroll to position [0, 206]
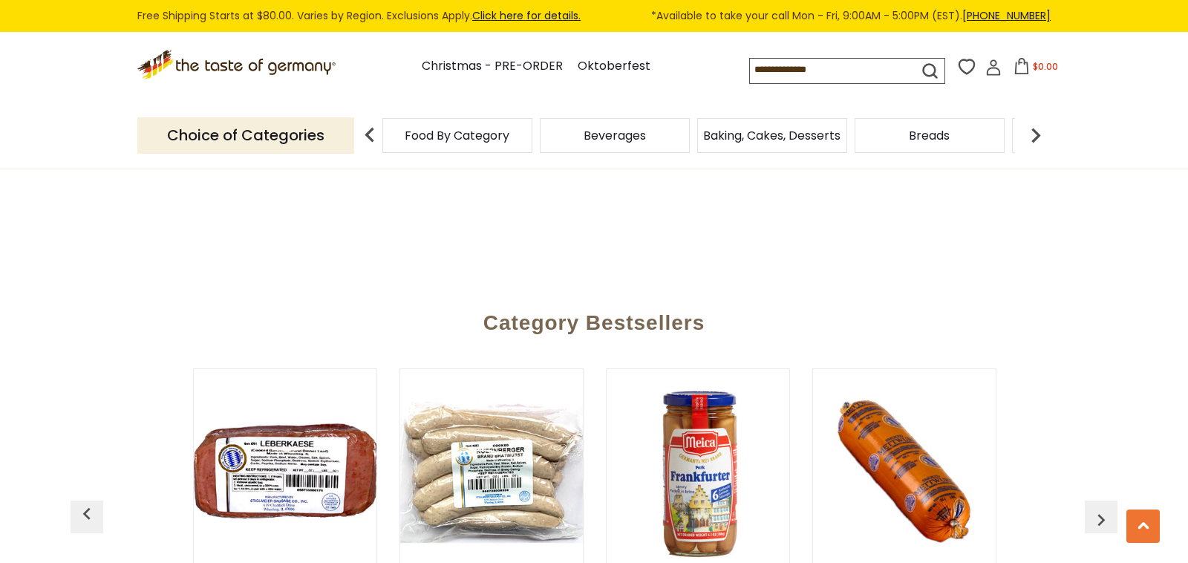
click at [1101, 508] on img "button" at bounding box center [1101, 520] width 24 height 24
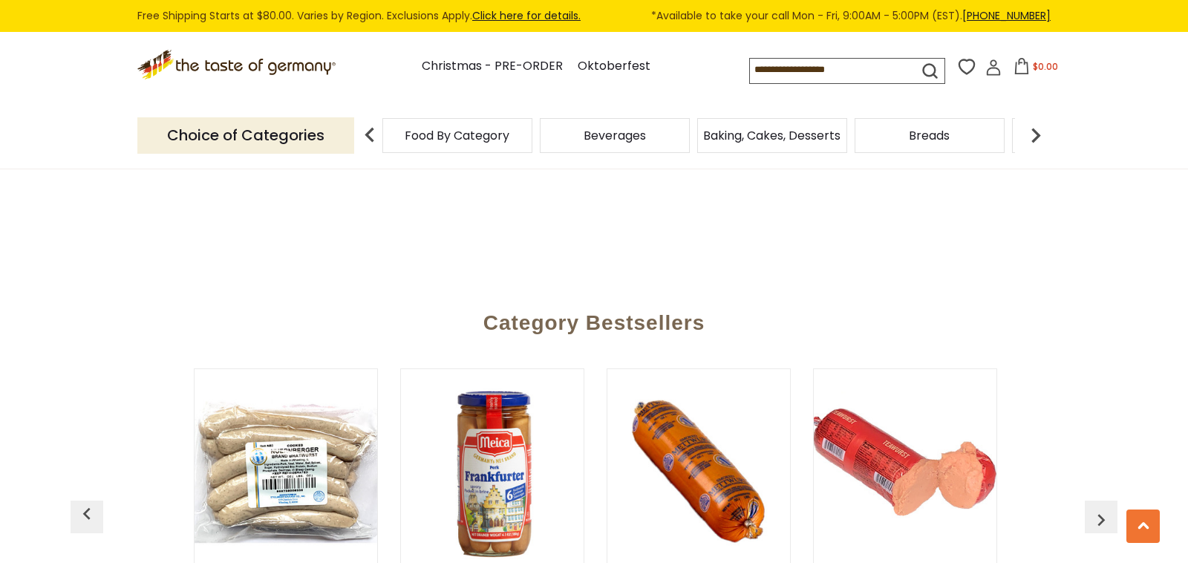
scroll to position [0, 412]
click at [1101, 508] on img "button" at bounding box center [1101, 520] width 24 height 24
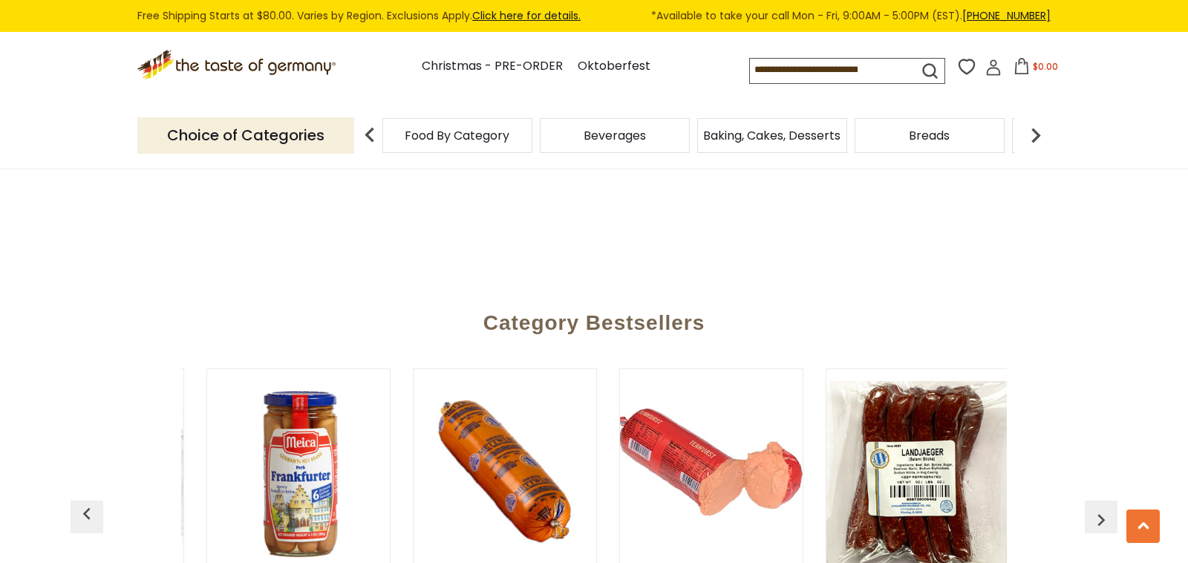
scroll to position [0, 618]
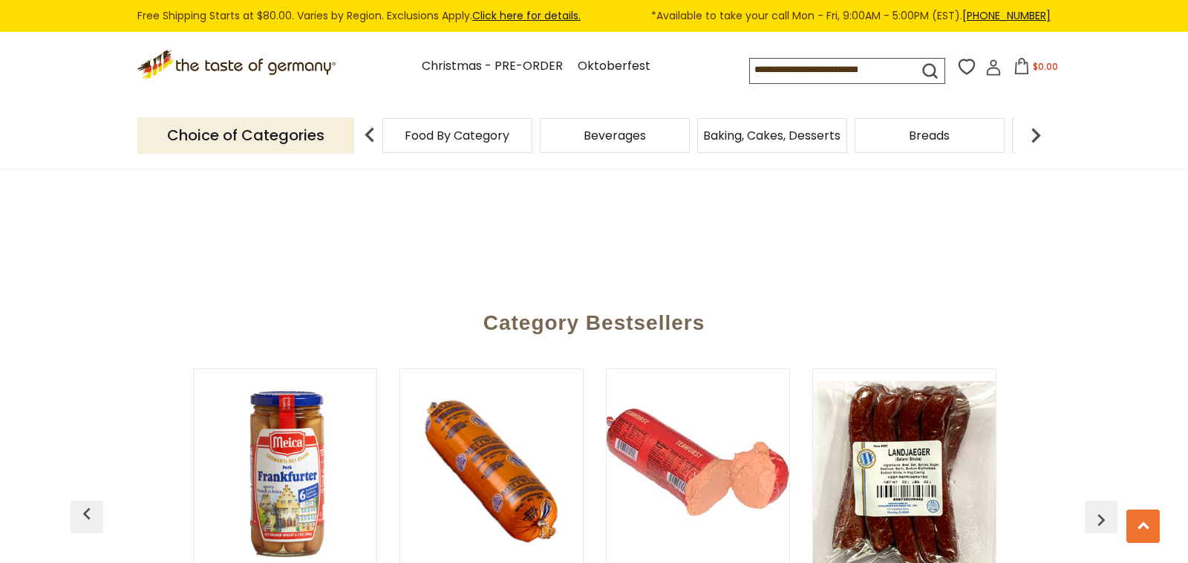
click at [1101, 508] on img "button" at bounding box center [1101, 520] width 24 height 24
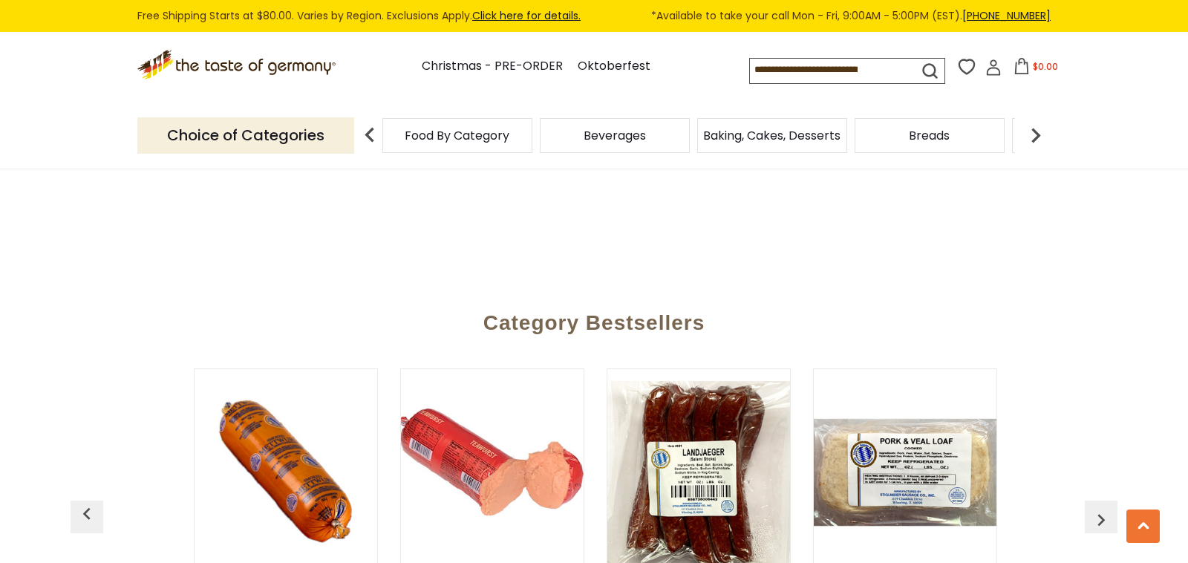
scroll to position [0, 825]
click at [1101, 508] on img "button" at bounding box center [1101, 520] width 24 height 24
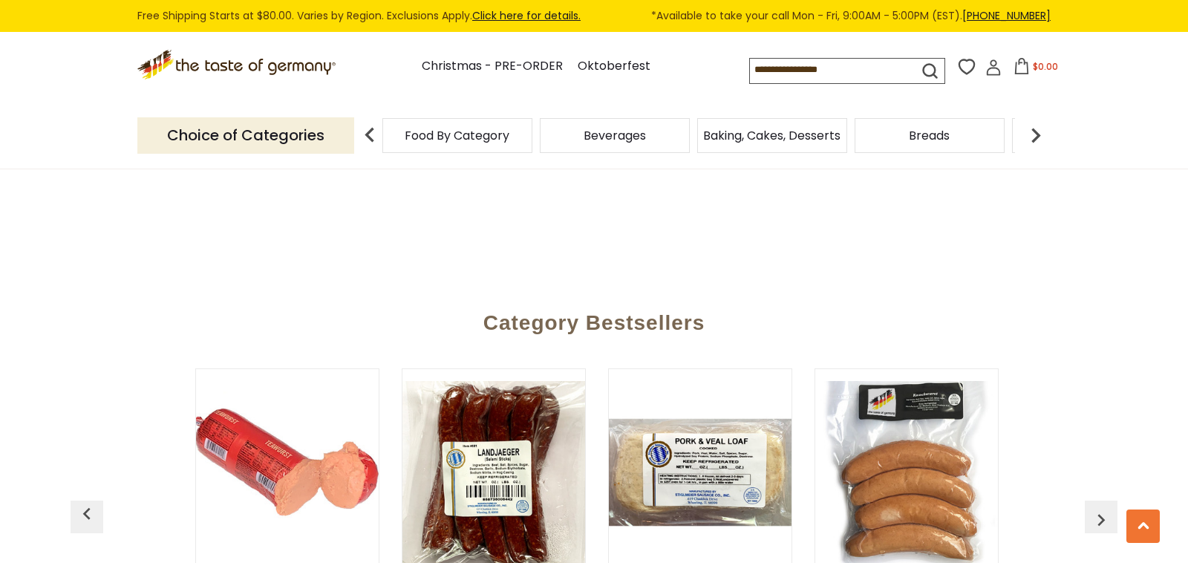
scroll to position [0, 1031]
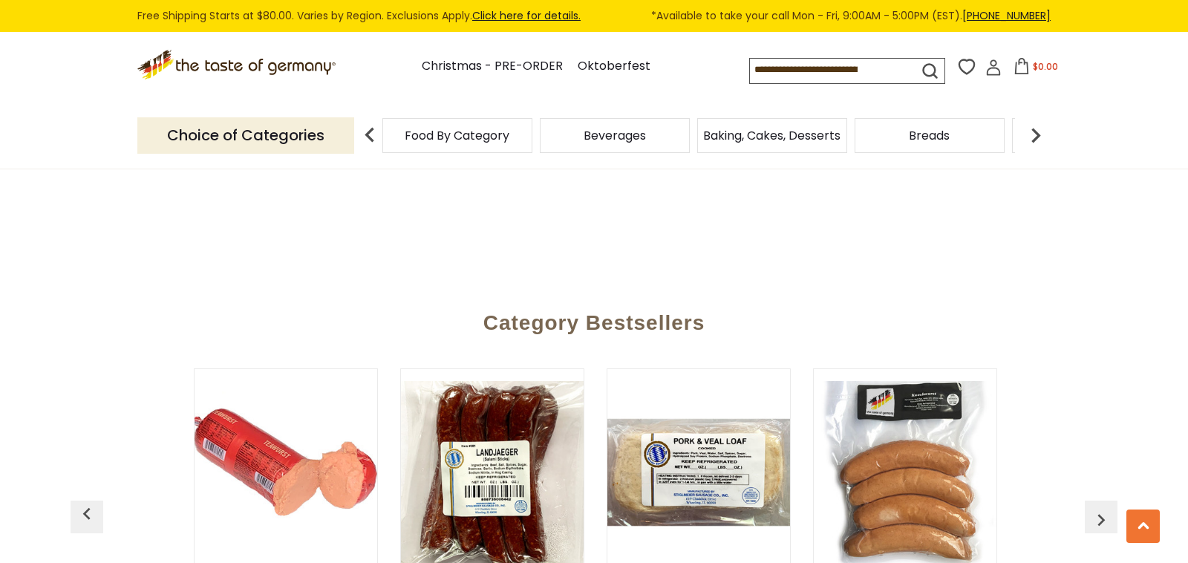
click at [1101, 508] on img "button" at bounding box center [1101, 520] width 24 height 24
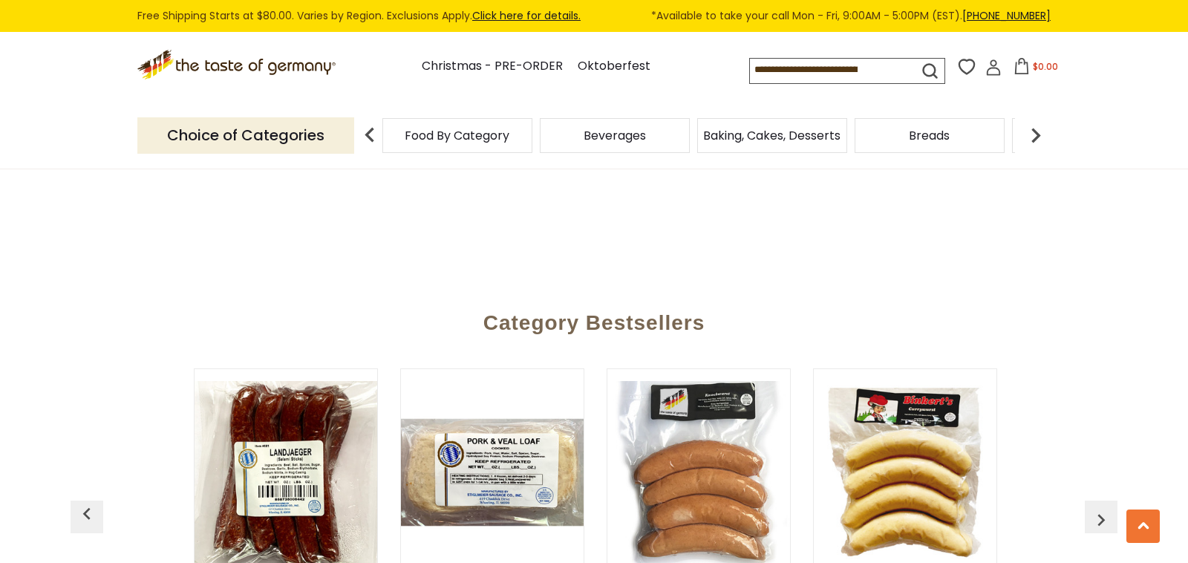
click at [1101, 508] on img "button" at bounding box center [1101, 520] width 24 height 24
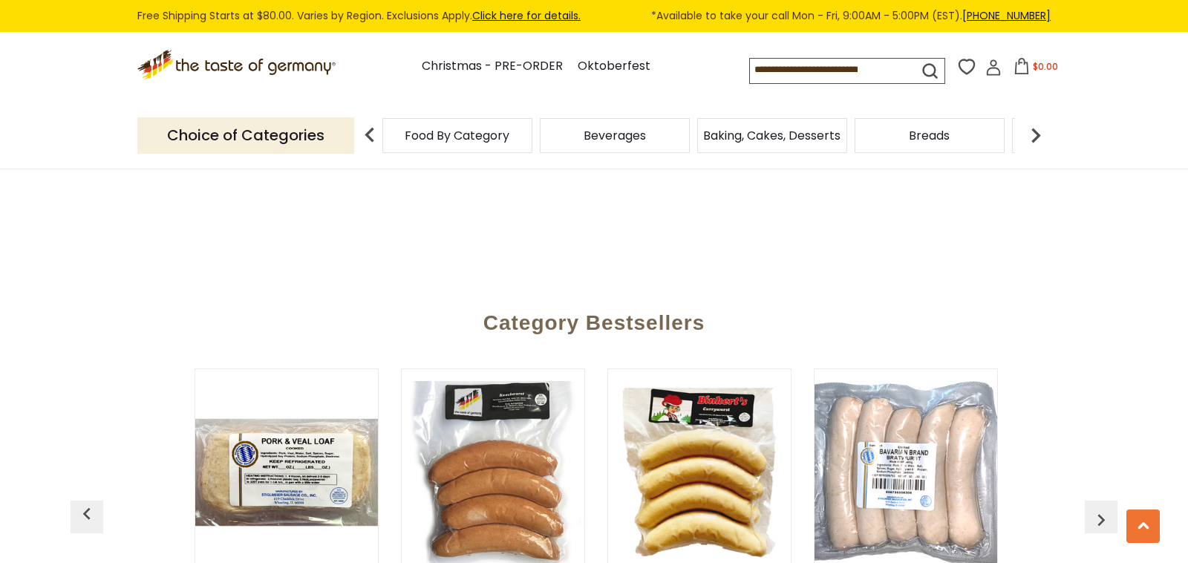
scroll to position [0, 1443]
click at [1101, 508] on img "button" at bounding box center [1101, 520] width 24 height 24
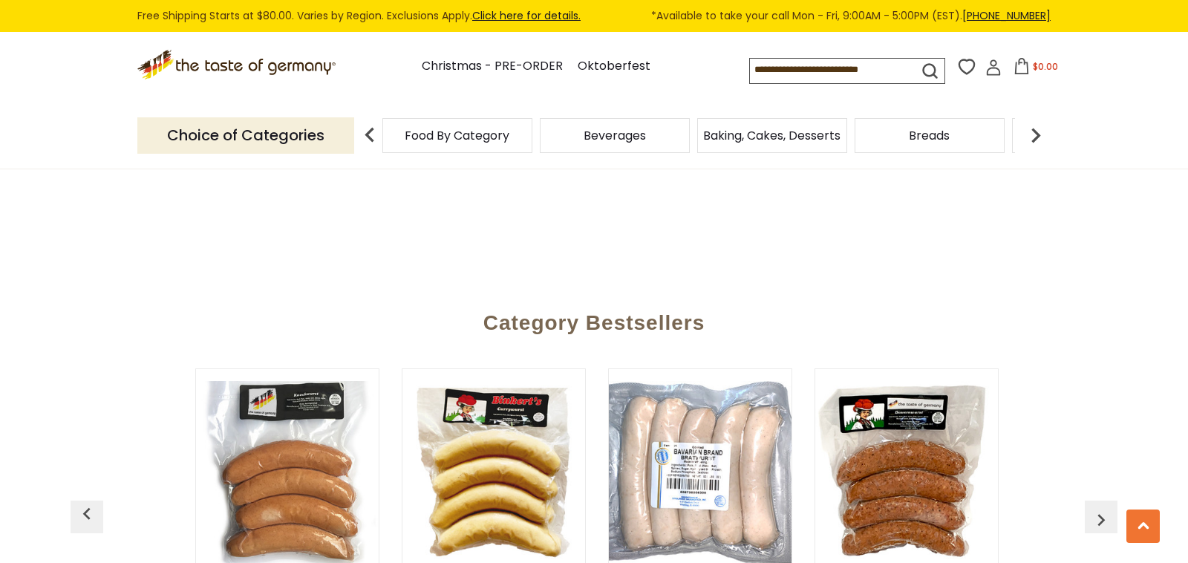
scroll to position [0, 1650]
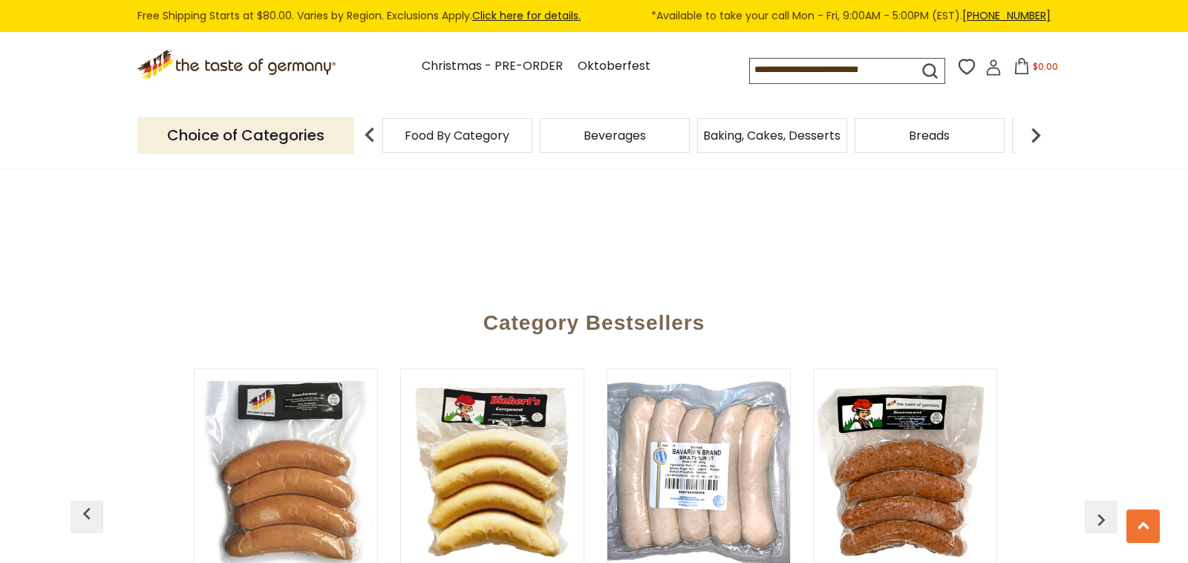
click at [1101, 508] on img "button" at bounding box center [1101, 520] width 24 height 24
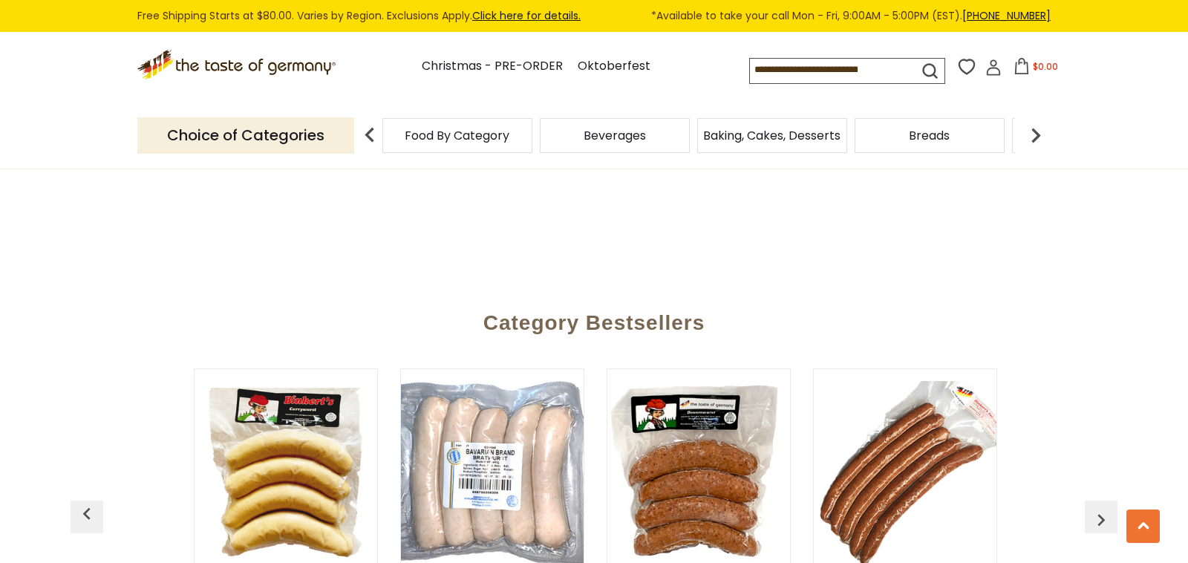
click at [1101, 508] on img "button" at bounding box center [1101, 520] width 24 height 24
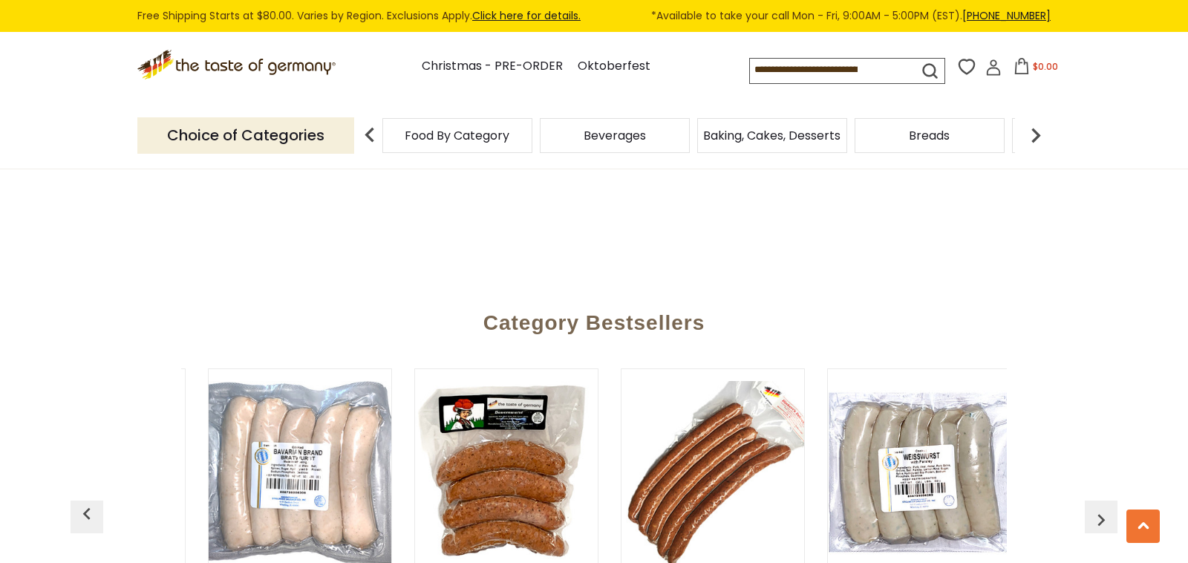
scroll to position [0, 2062]
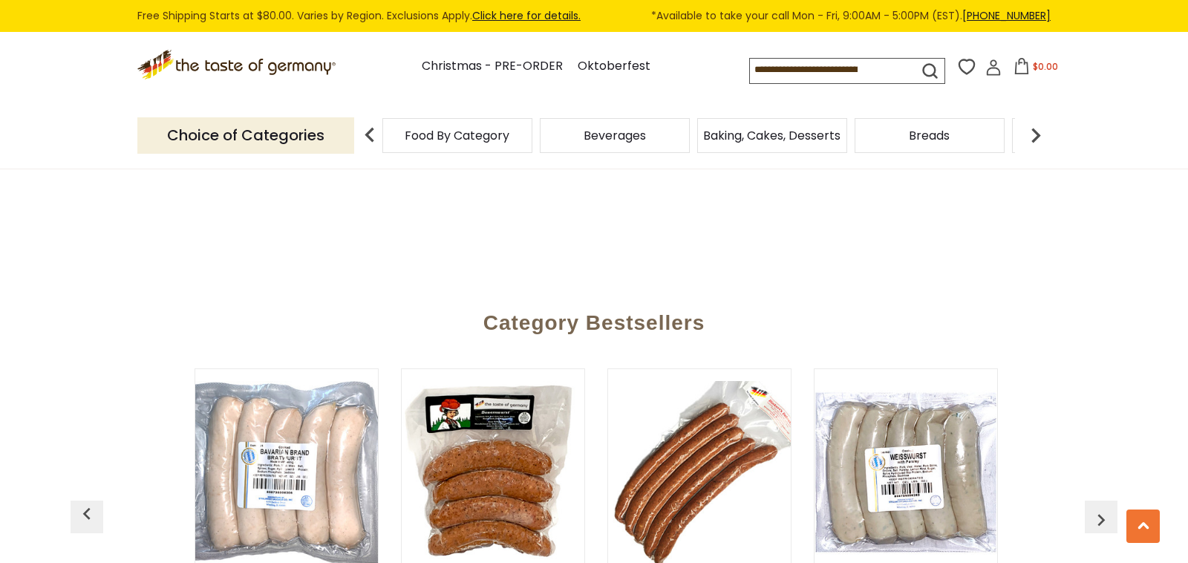
click at [1101, 508] on img "button" at bounding box center [1101, 520] width 24 height 24
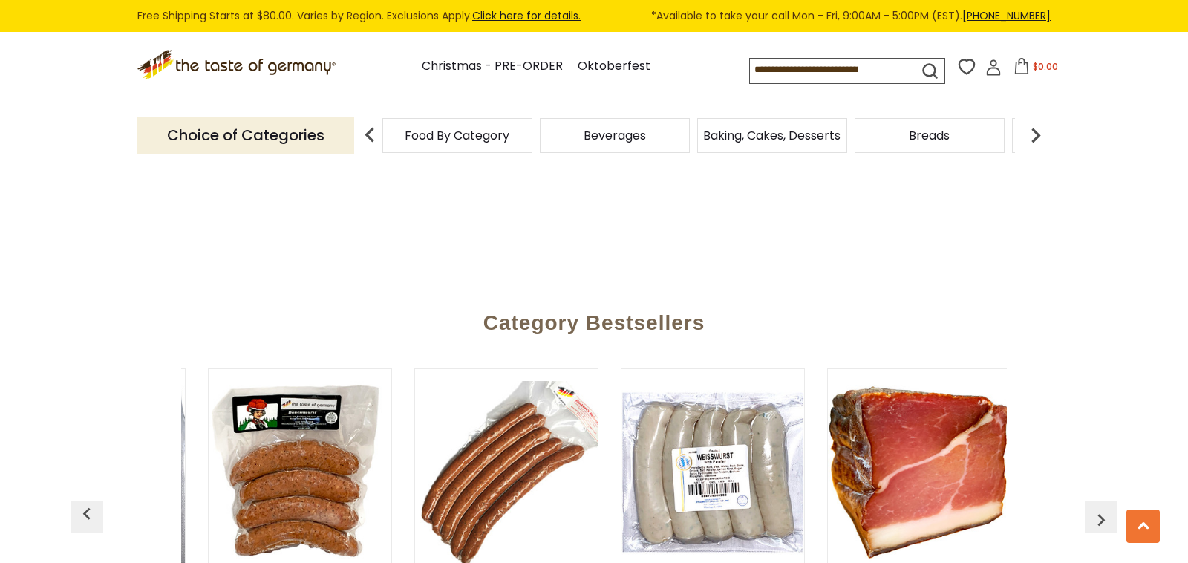
scroll to position [0, 2268]
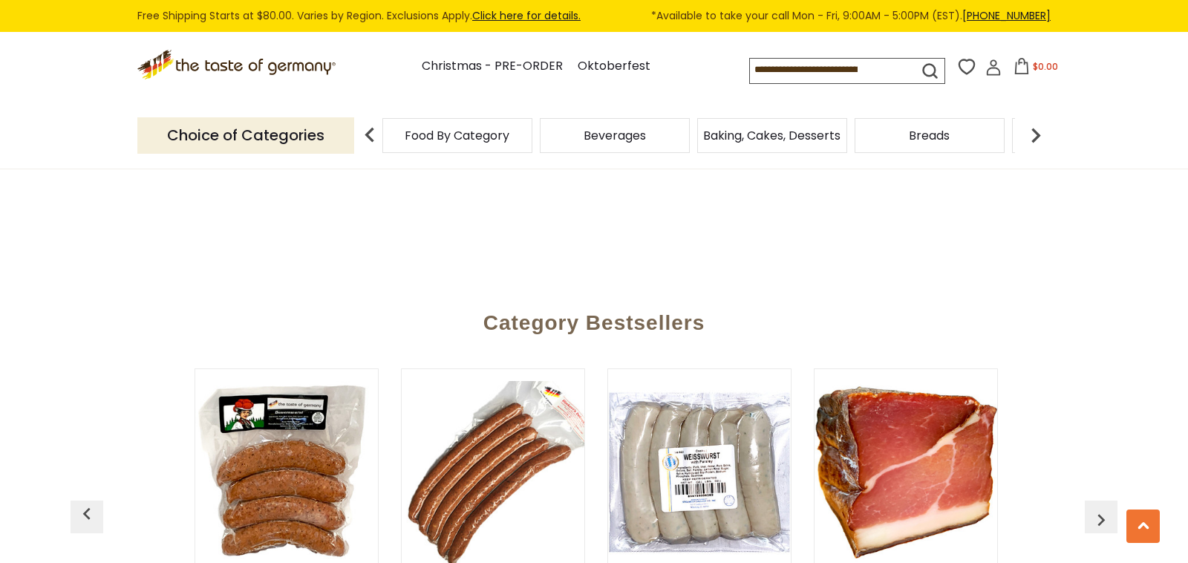
click at [1101, 508] on img "button" at bounding box center [1101, 520] width 24 height 24
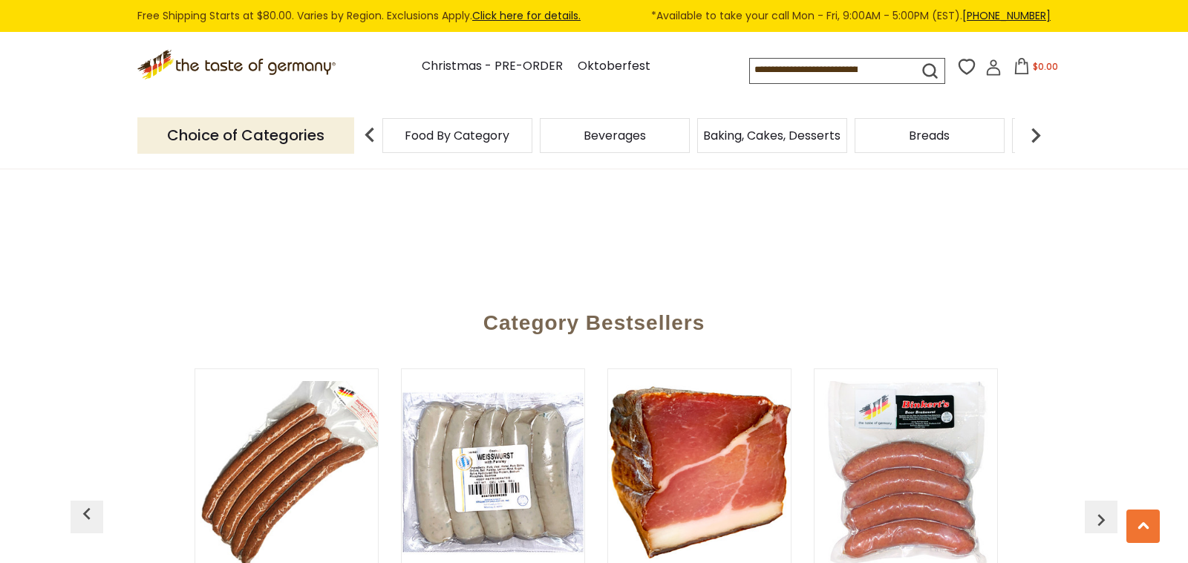
click at [1101, 508] on img "button" at bounding box center [1101, 520] width 24 height 24
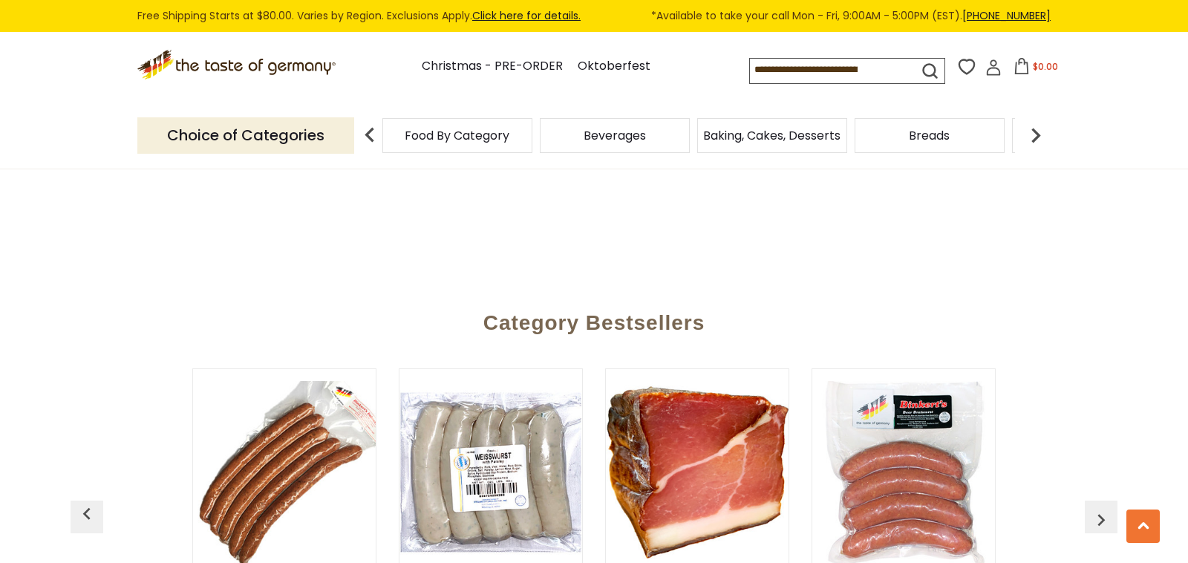
click at [1101, 508] on img "button" at bounding box center [1101, 520] width 24 height 24
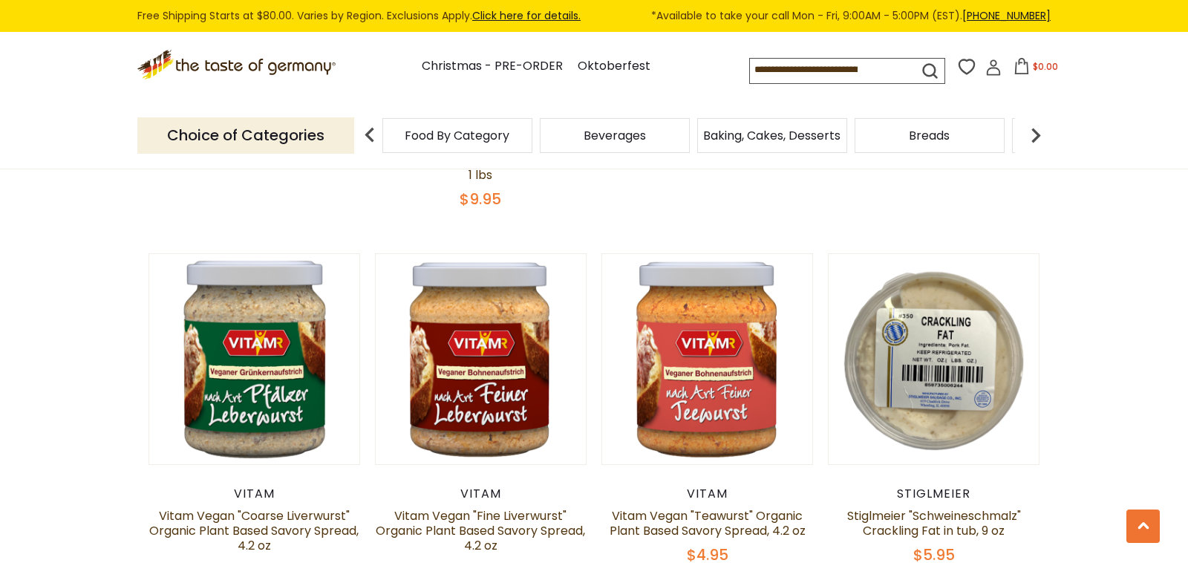
scroll to position [1163, 0]
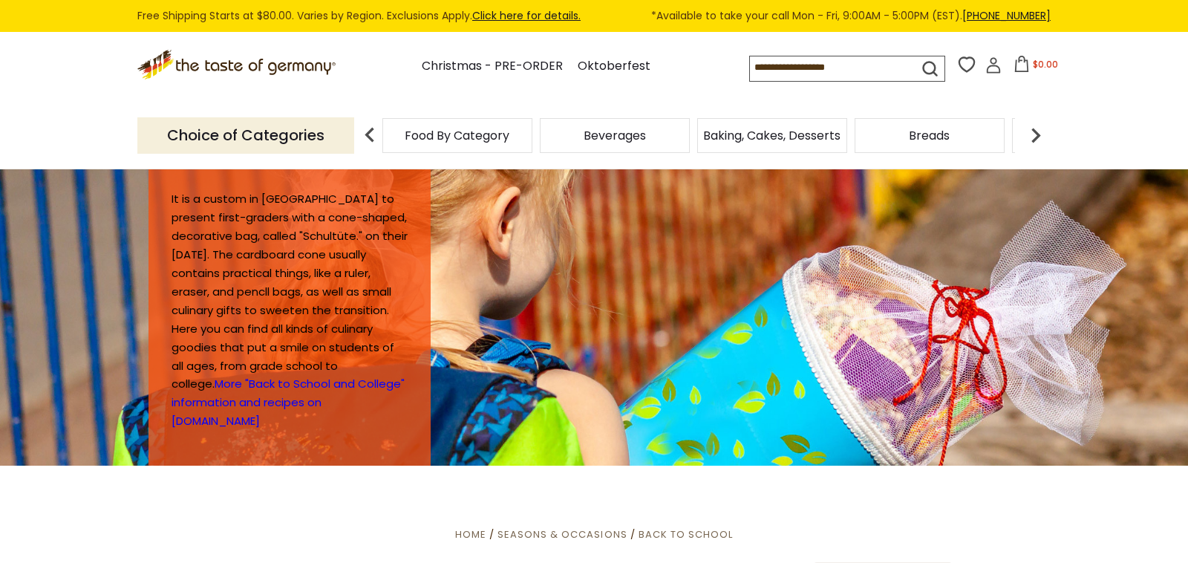
scroll to position [4569, 0]
